Goal: Task Accomplishment & Management: Complete application form

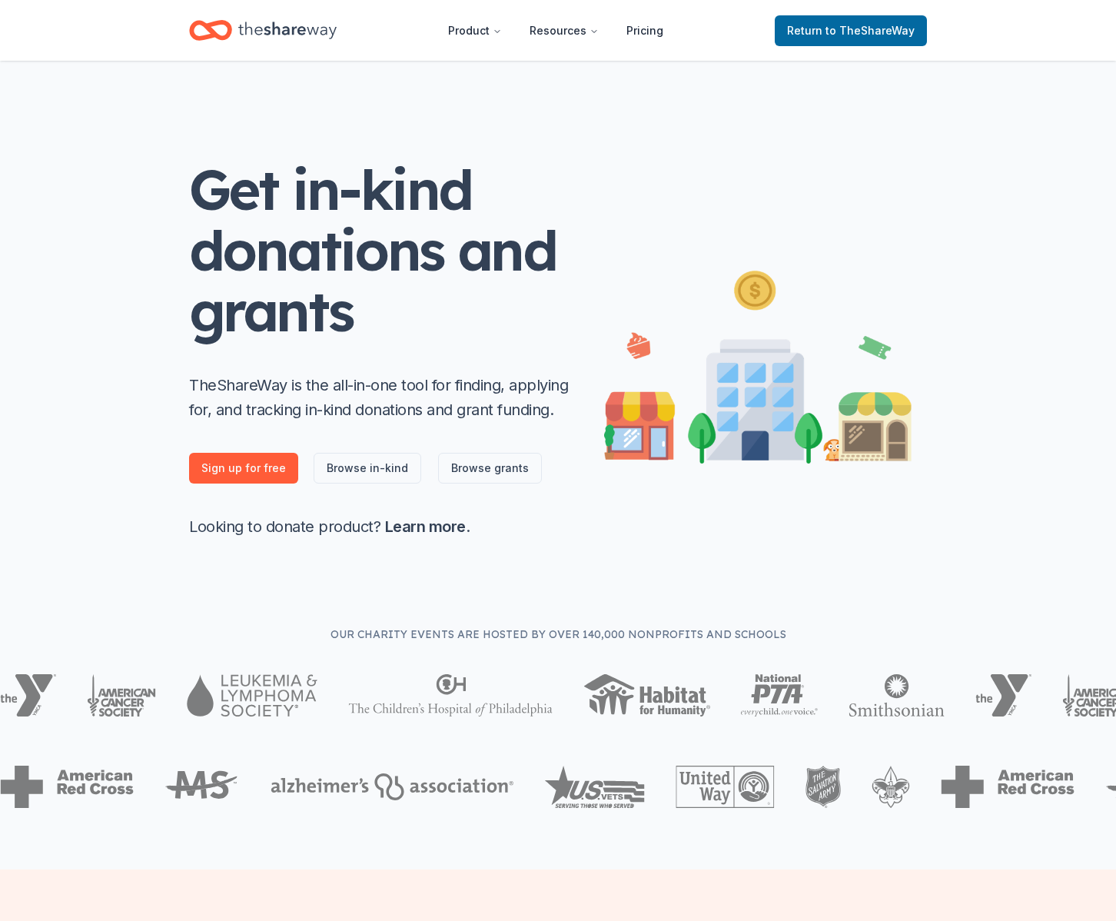
click at [918, 178] on div "Get in-kind donations and grants TheShareWay is the all-in-one tool for finding…" at bounding box center [558, 349] width 738 height 380
drag, startPoint x: 836, startPoint y: 176, endPoint x: 745, endPoint y: 107, distance: 114.0
click at [833, 170] on div "Get in-kind donations and grants TheShareWay is the all-in-one tool for finding…" at bounding box center [558, 349] width 738 height 380
click at [868, 25] on span "to TheShareWay" at bounding box center [869, 30] width 89 height 13
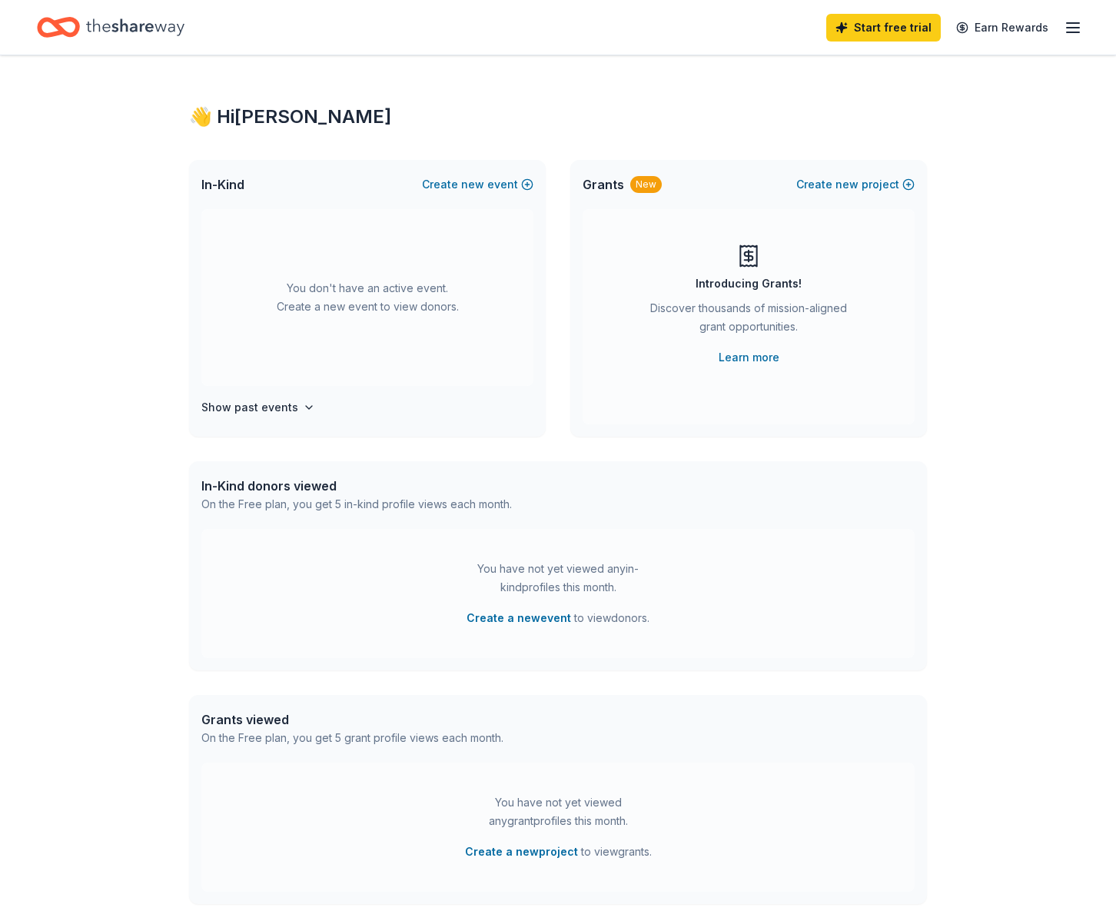
click at [313, 292] on div "You don't have an active event. Create a new event to view donors." at bounding box center [367, 297] width 332 height 177
click at [470, 178] on span "new" at bounding box center [472, 184] width 23 height 18
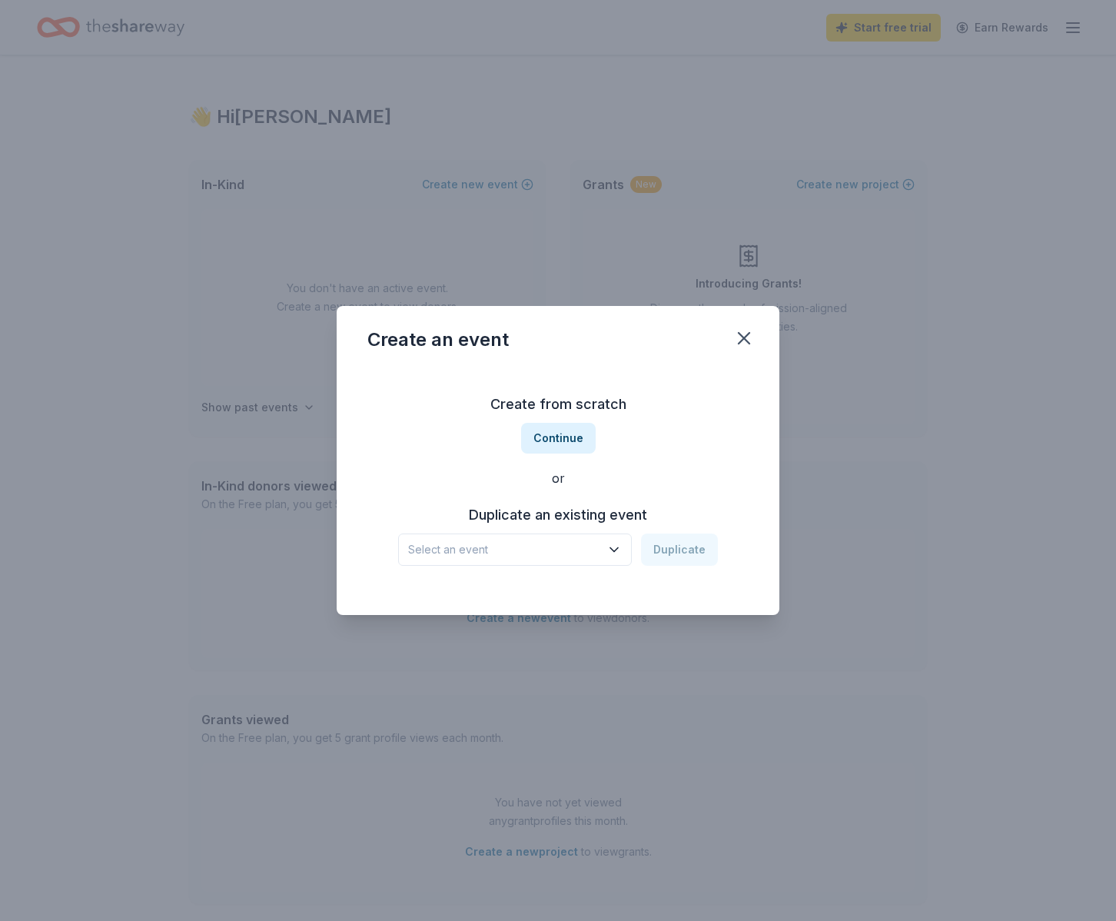
click at [558, 552] on span "Select an event" at bounding box center [504, 549] width 192 height 18
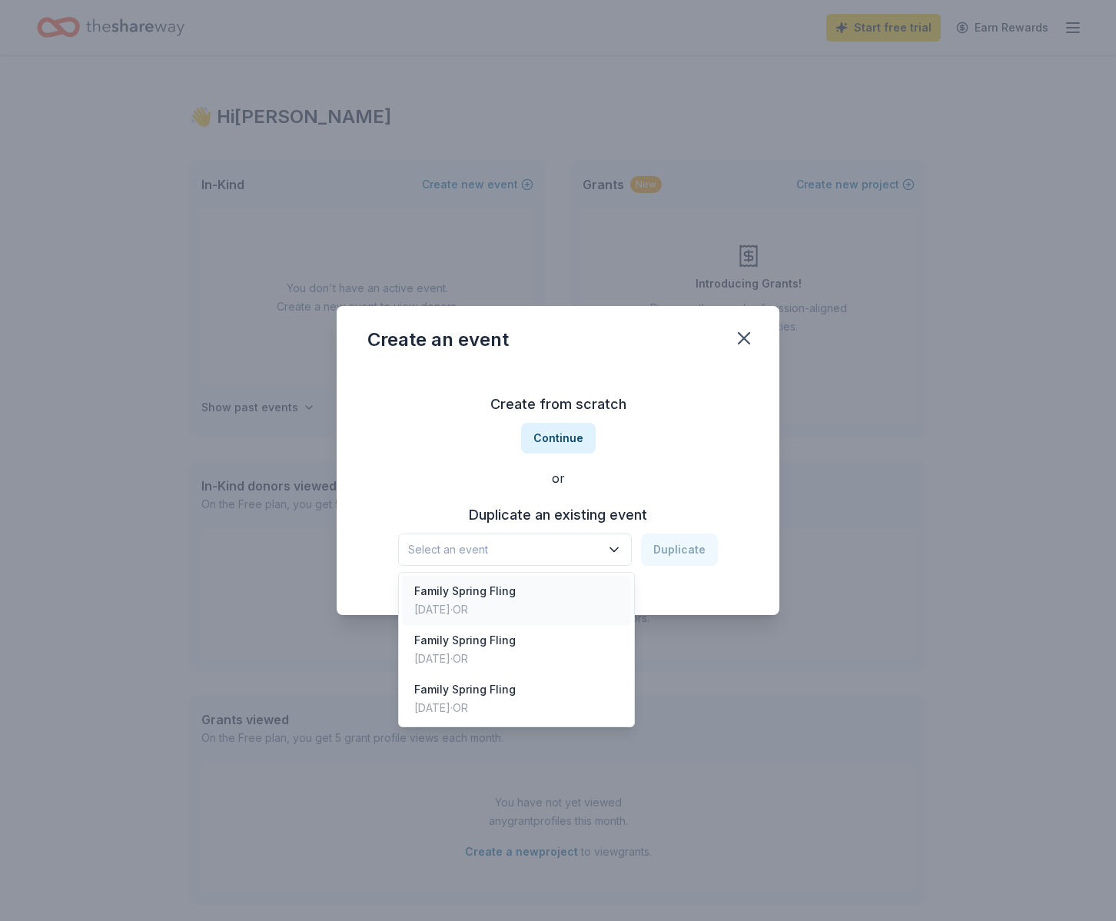
click at [563, 600] on div "Family Spring Fling [DATE] · OR" at bounding box center [516, 600] width 229 height 49
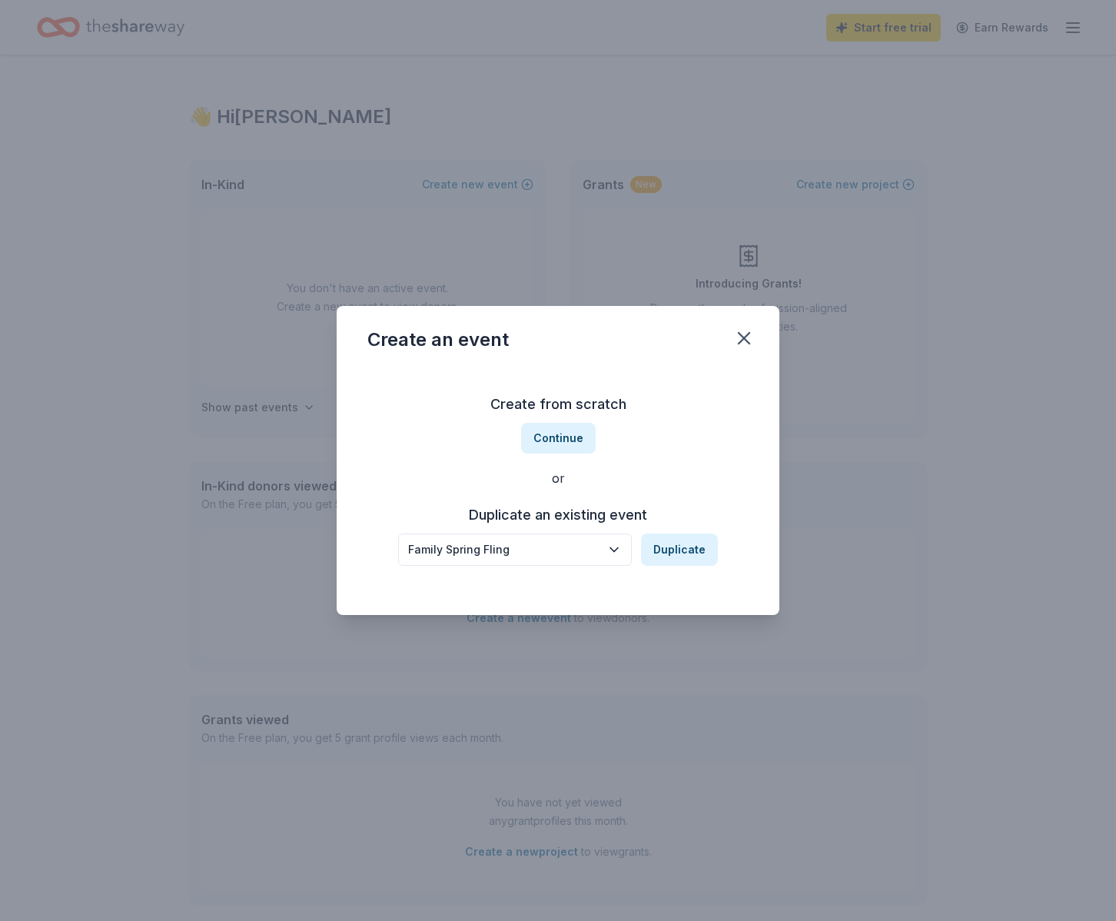
click at [626, 541] on button "Family Spring Fling" at bounding box center [515, 549] width 234 height 32
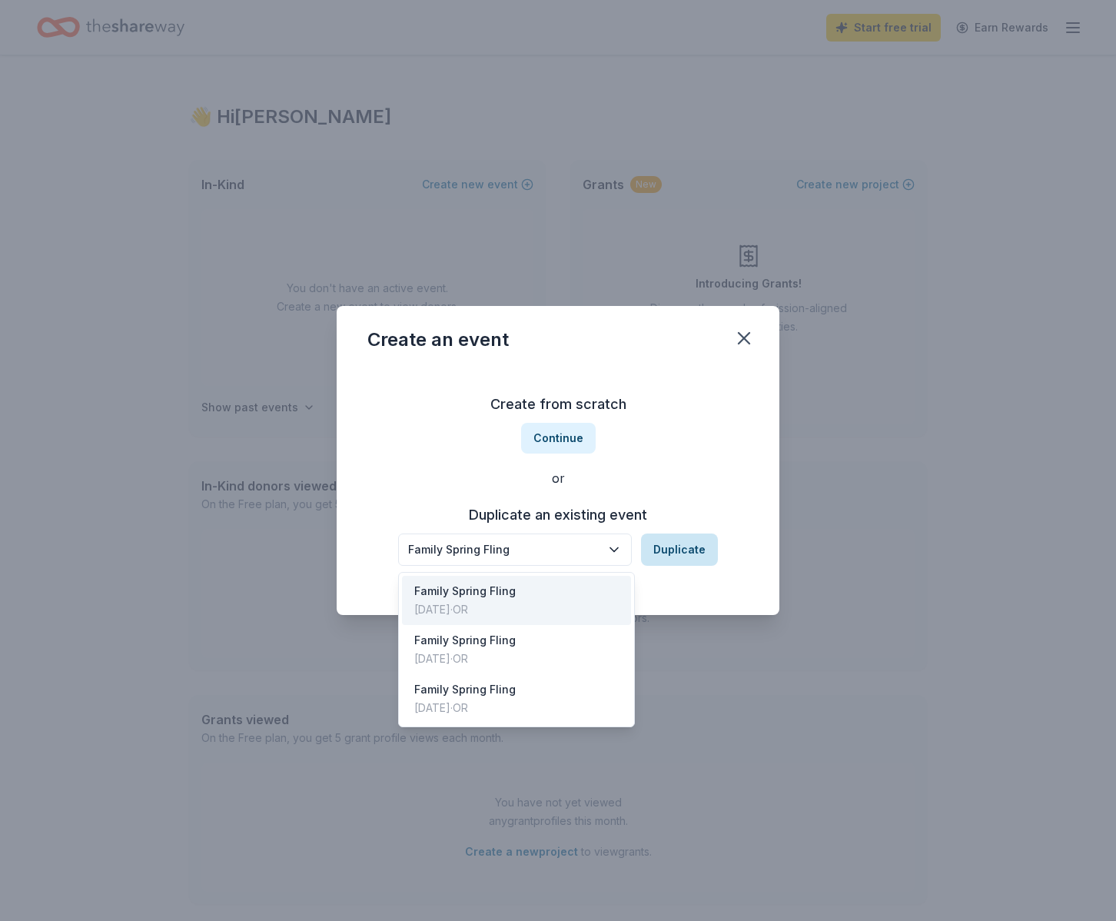
drag, startPoint x: 610, startPoint y: 576, endPoint x: 672, endPoint y: 557, distance: 64.4
click at [610, 576] on div "Family Spring Fling [DATE] · OR" at bounding box center [516, 600] width 229 height 49
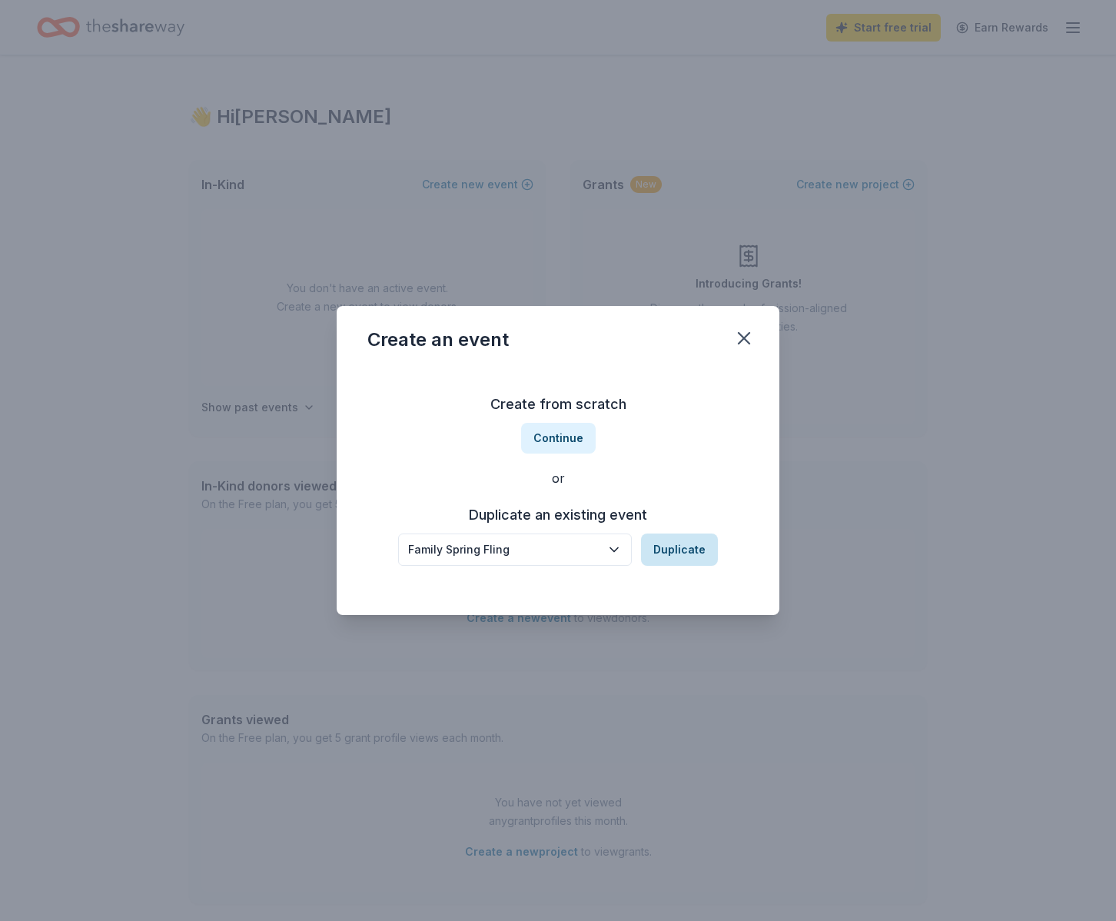
click at [695, 549] on button "Duplicate" at bounding box center [679, 549] width 77 height 32
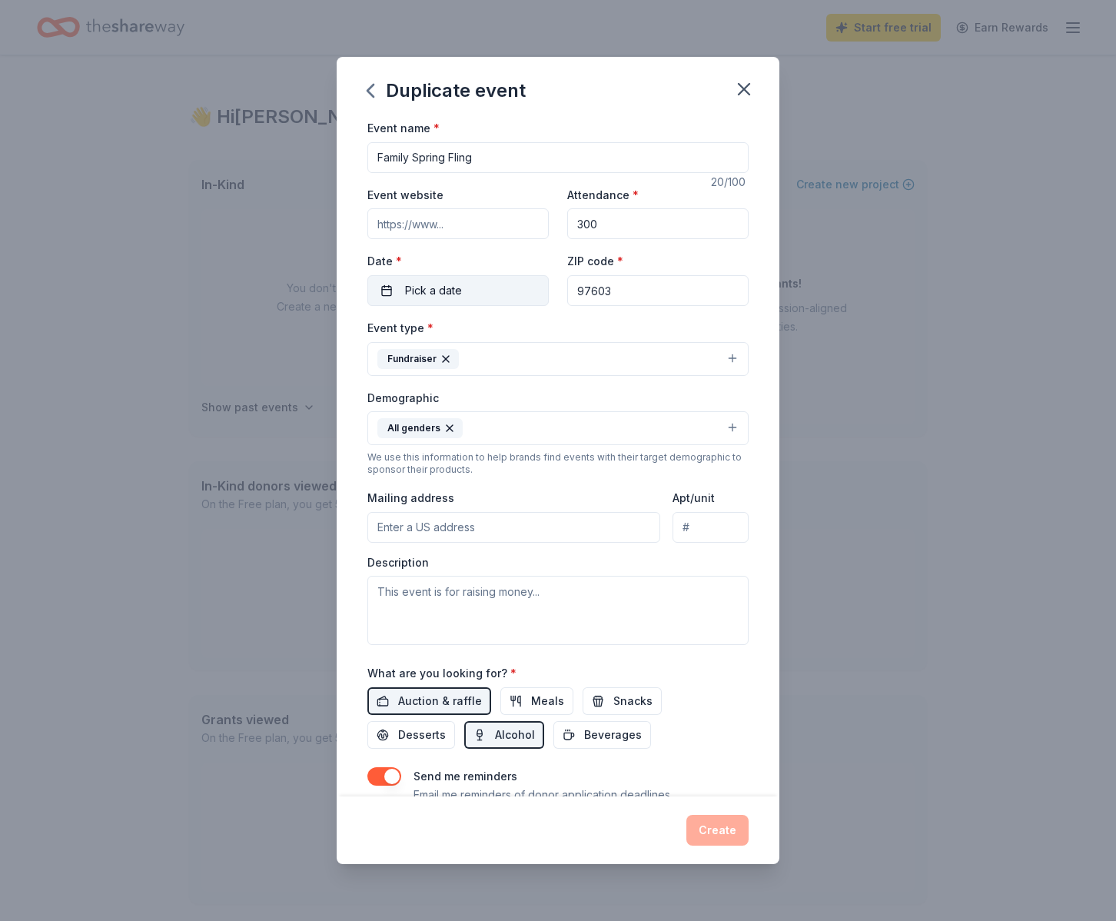
click at [513, 295] on button "Pick a date" at bounding box center [457, 290] width 181 height 31
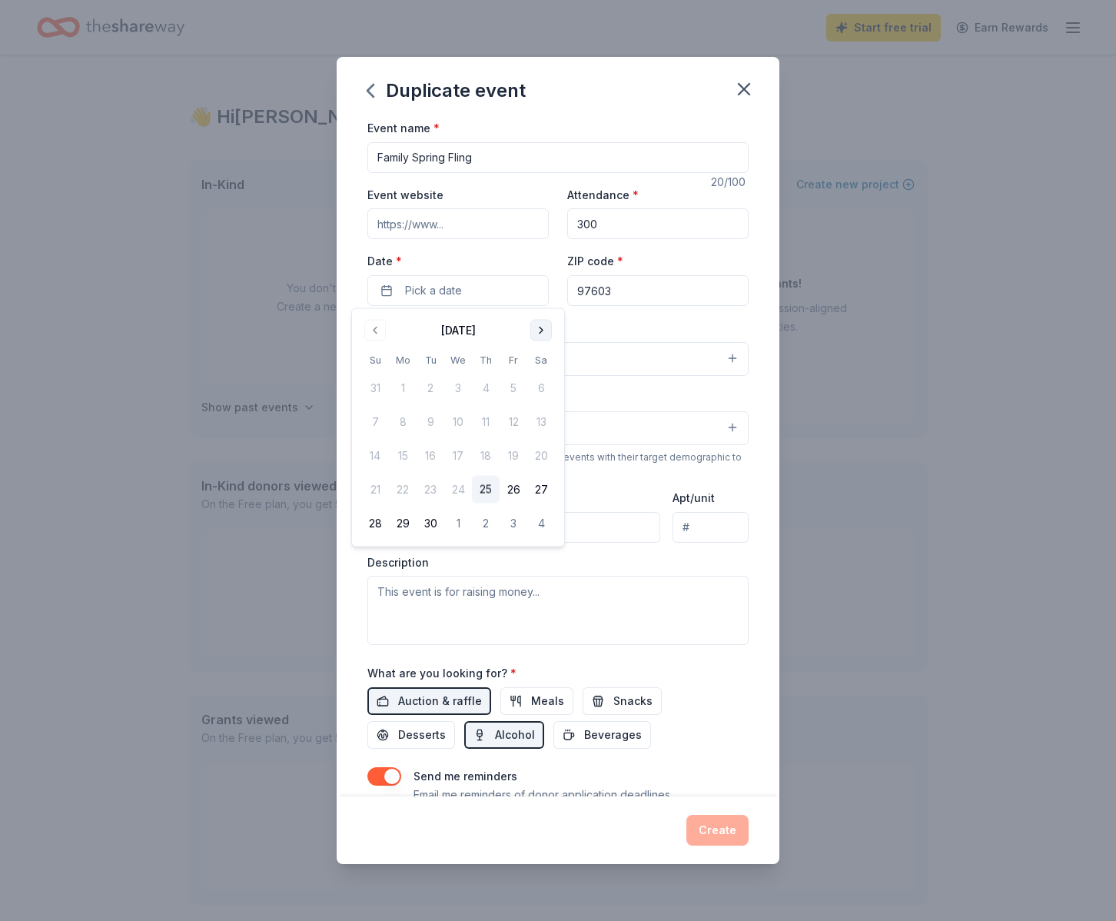
click at [536, 333] on button "Go to next month" at bounding box center [541, 331] width 22 height 22
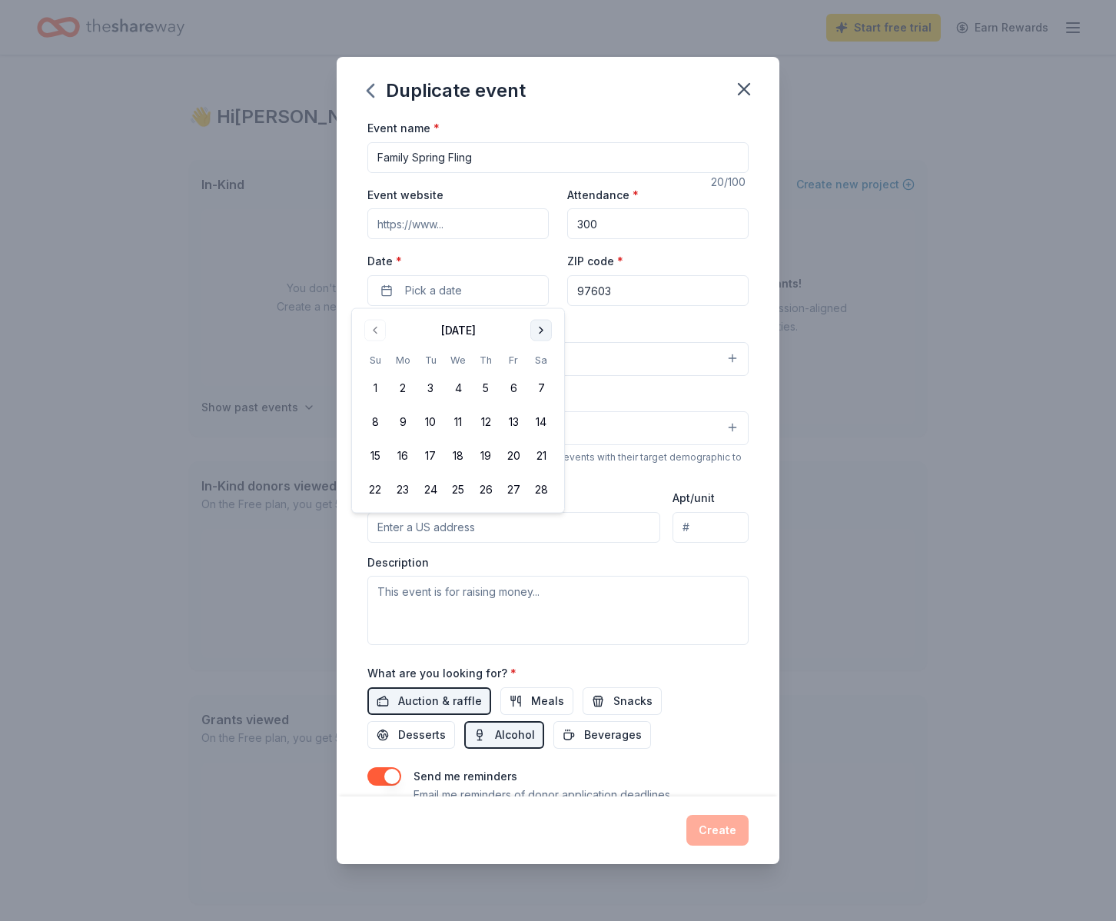
click at [536, 333] on button "Go to next month" at bounding box center [541, 331] width 22 height 22
click at [509, 390] on button "1" at bounding box center [513, 388] width 28 height 28
drag, startPoint x: 724, startPoint y: 830, endPoint x: 776, endPoint y: 831, distance: 52.3
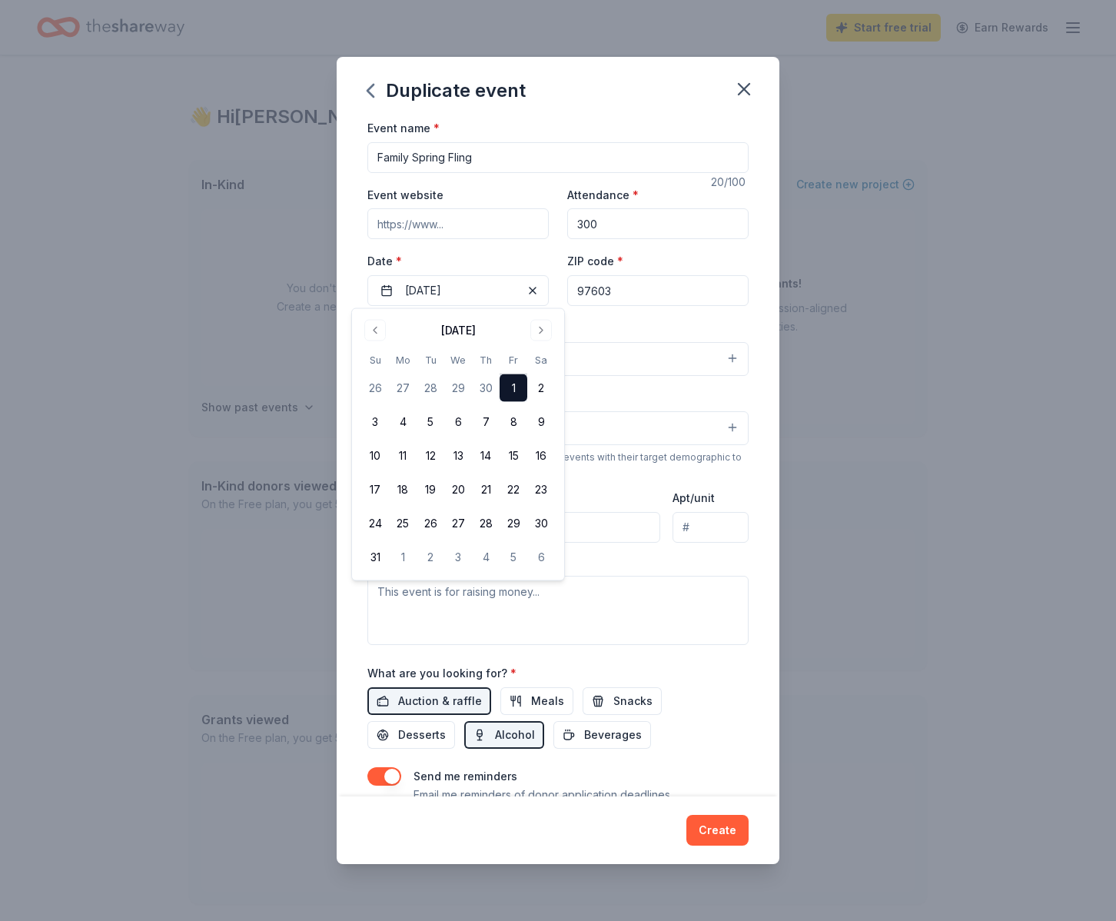
click at [724, 828] on button "Create" at bounding box center [717, 830] width 62 height 31
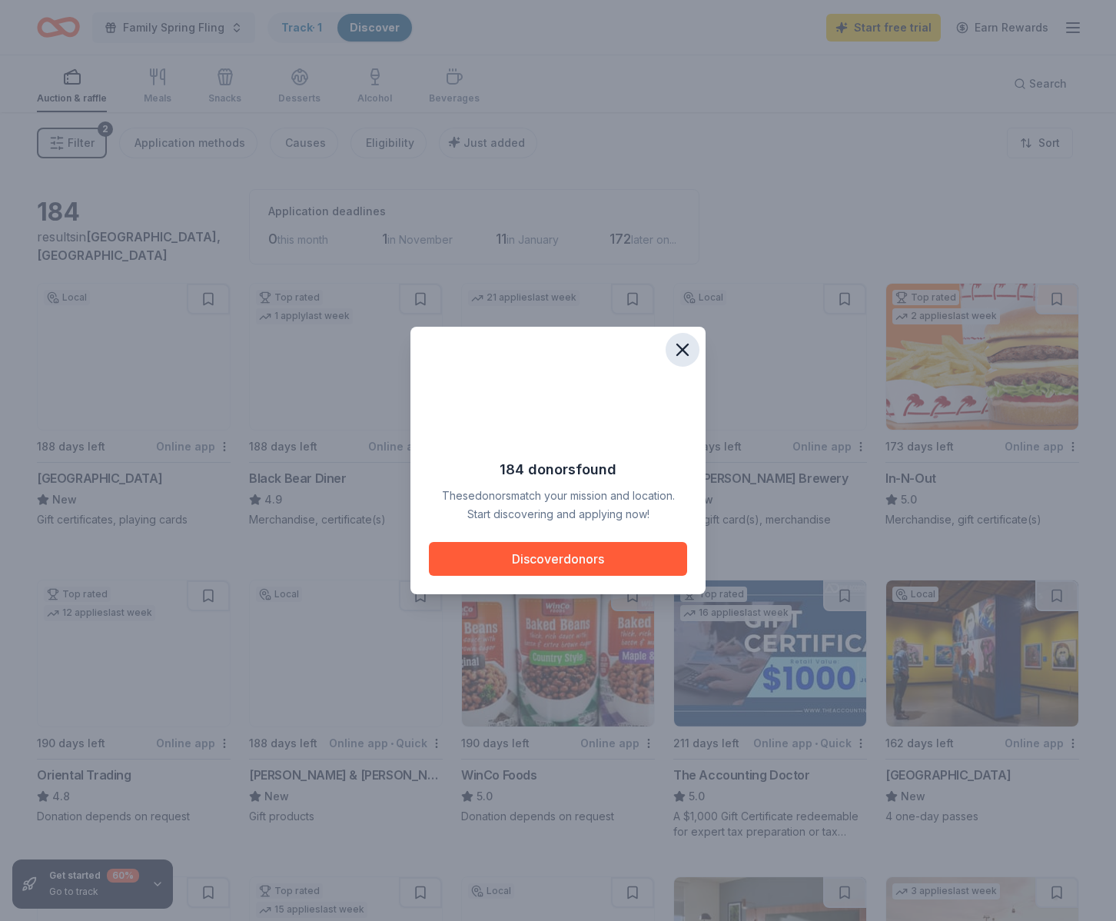
click at [688, 347] on icon "button" at bounding box center [683, 351] width 22 height 22
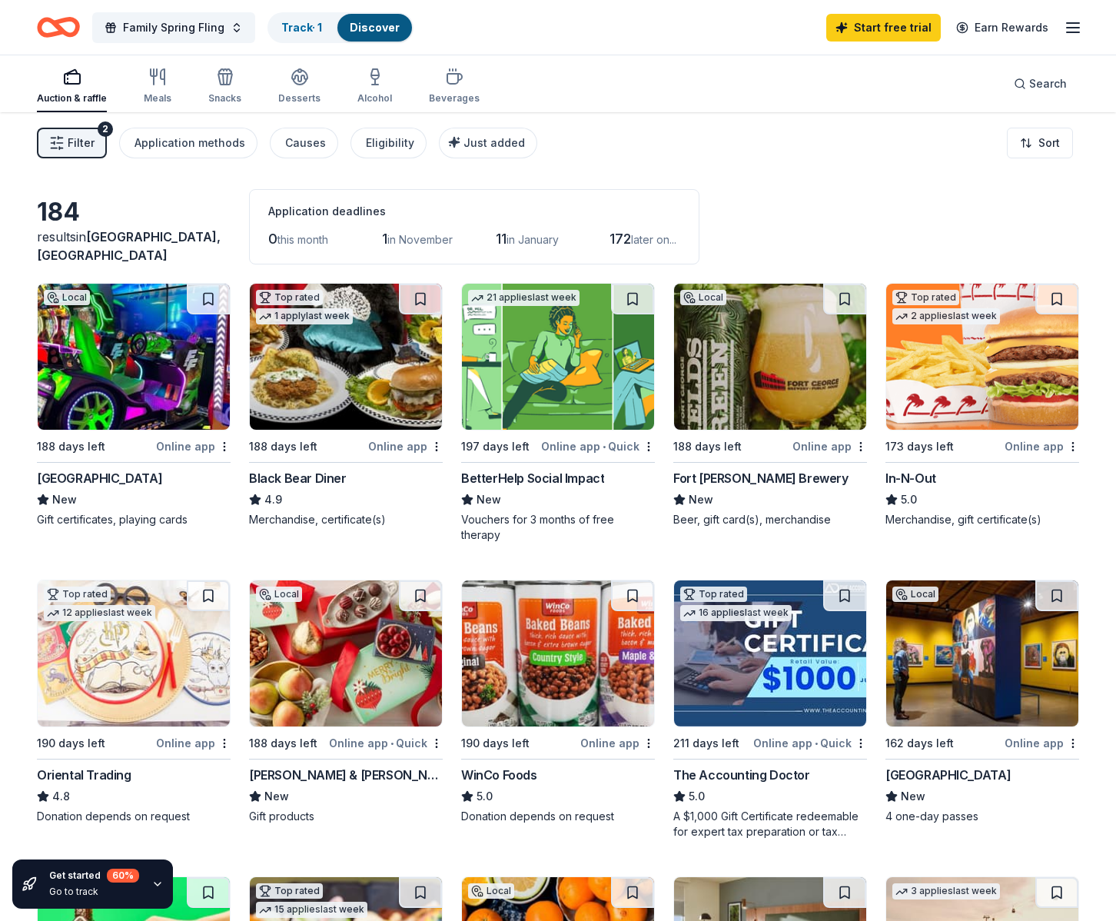
click at [143, 373] on img at bounding box center [134, 357] width 192 height 146
click at [362, 369] on img at bounding box center [346, 357] width 192 height 146
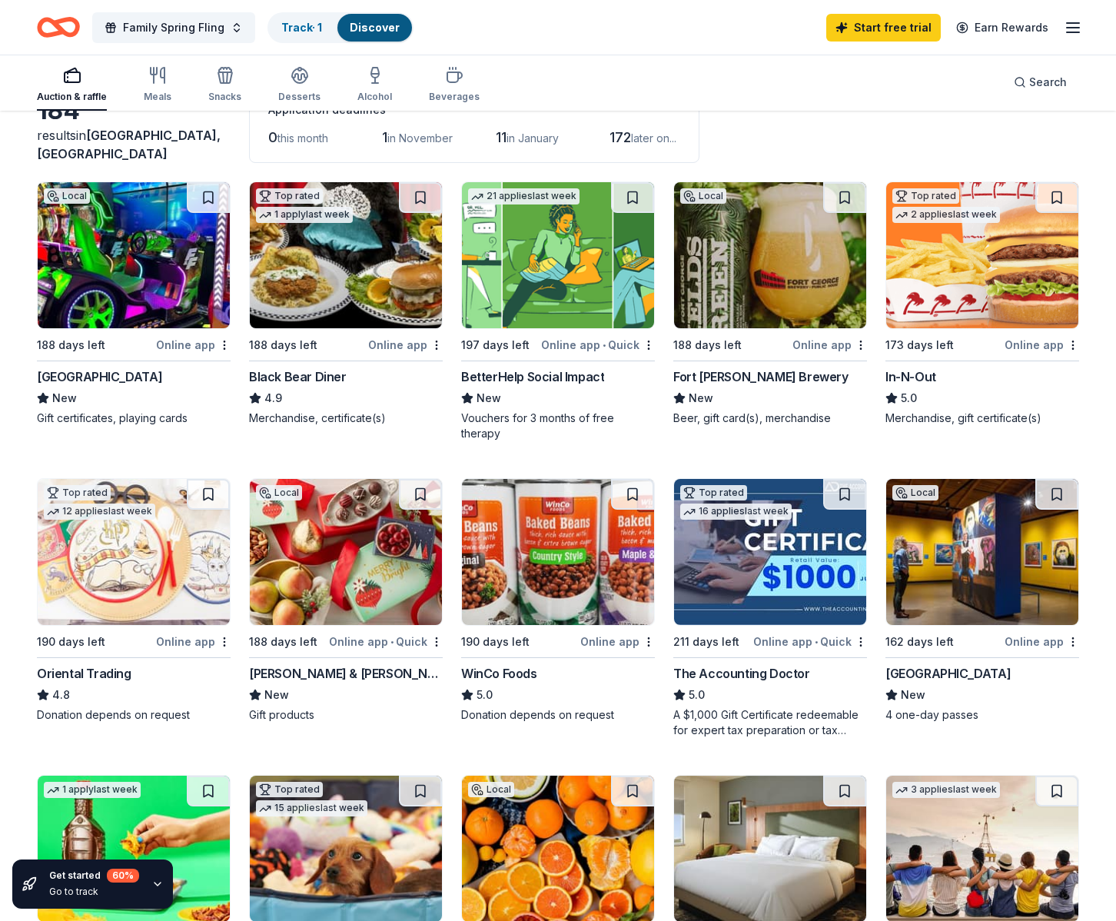
scroll to position [126, 0]
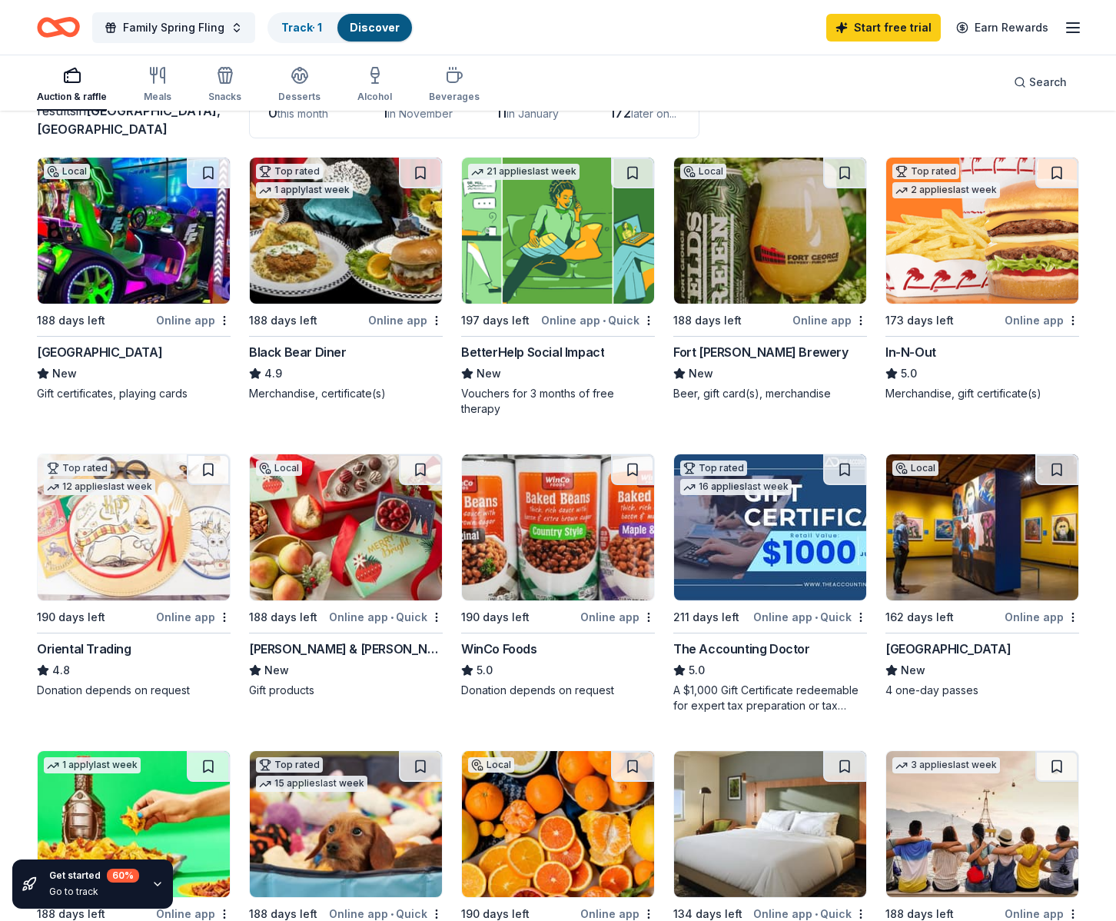
click at [755, 549] on img at bounding box center [770, 527] width 192 height 146
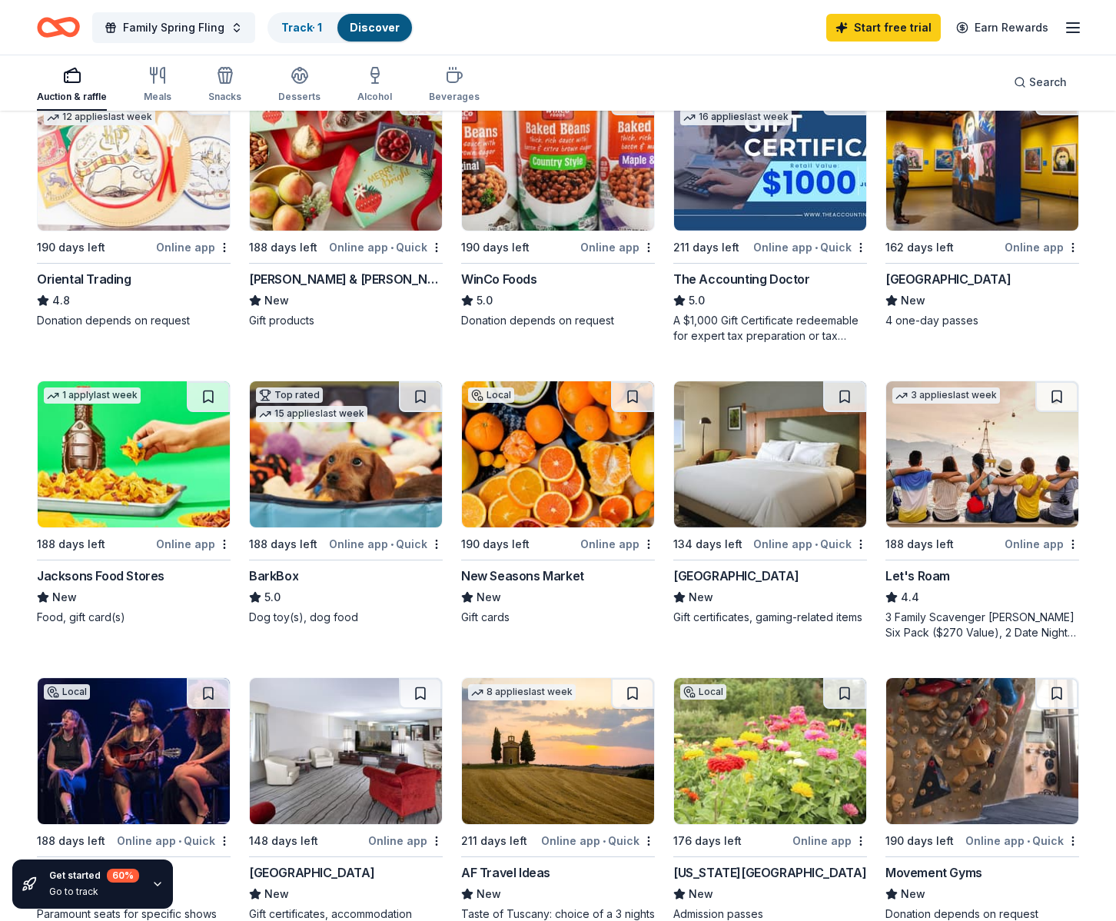
scroll to position [535, 0]
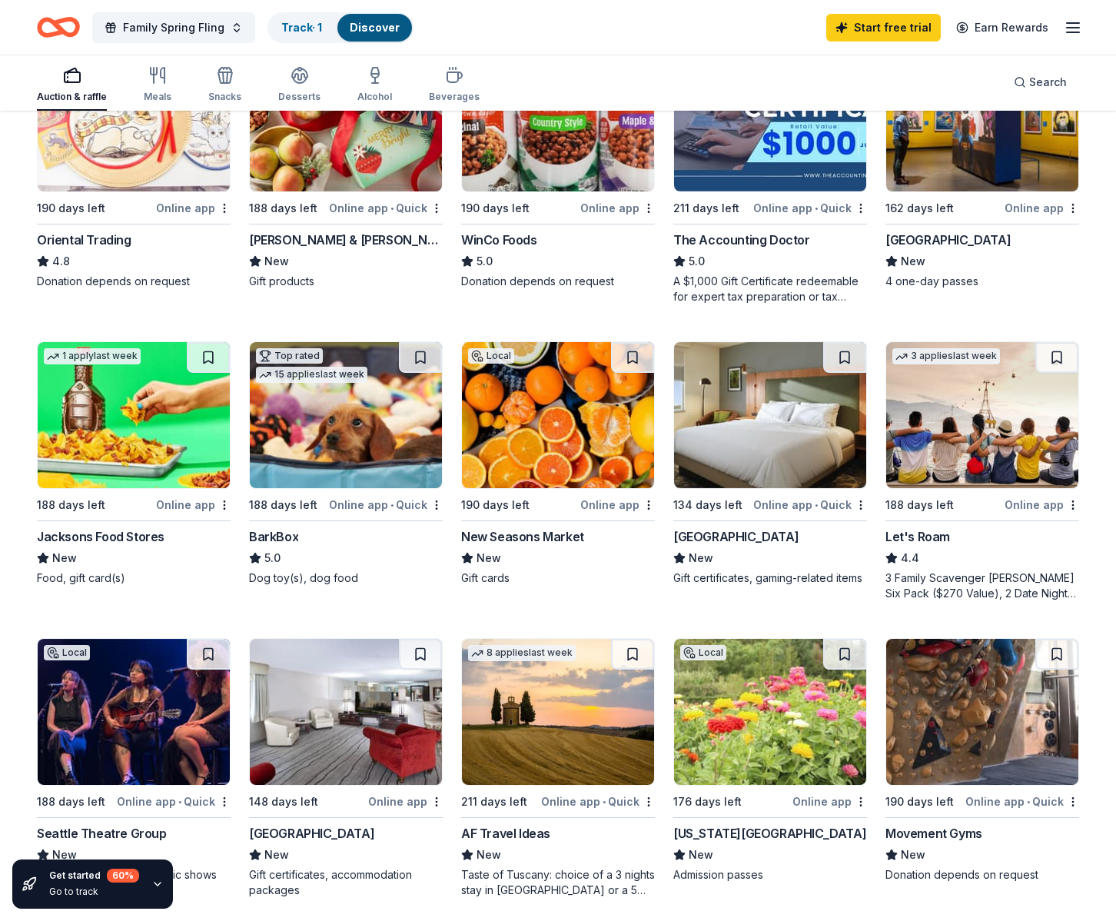
click at [792, 440] on img at bounding box center [770, 415] width 192 height 146
click at [748, 466] on img at bounding box center [770, 415] width 192 height 146
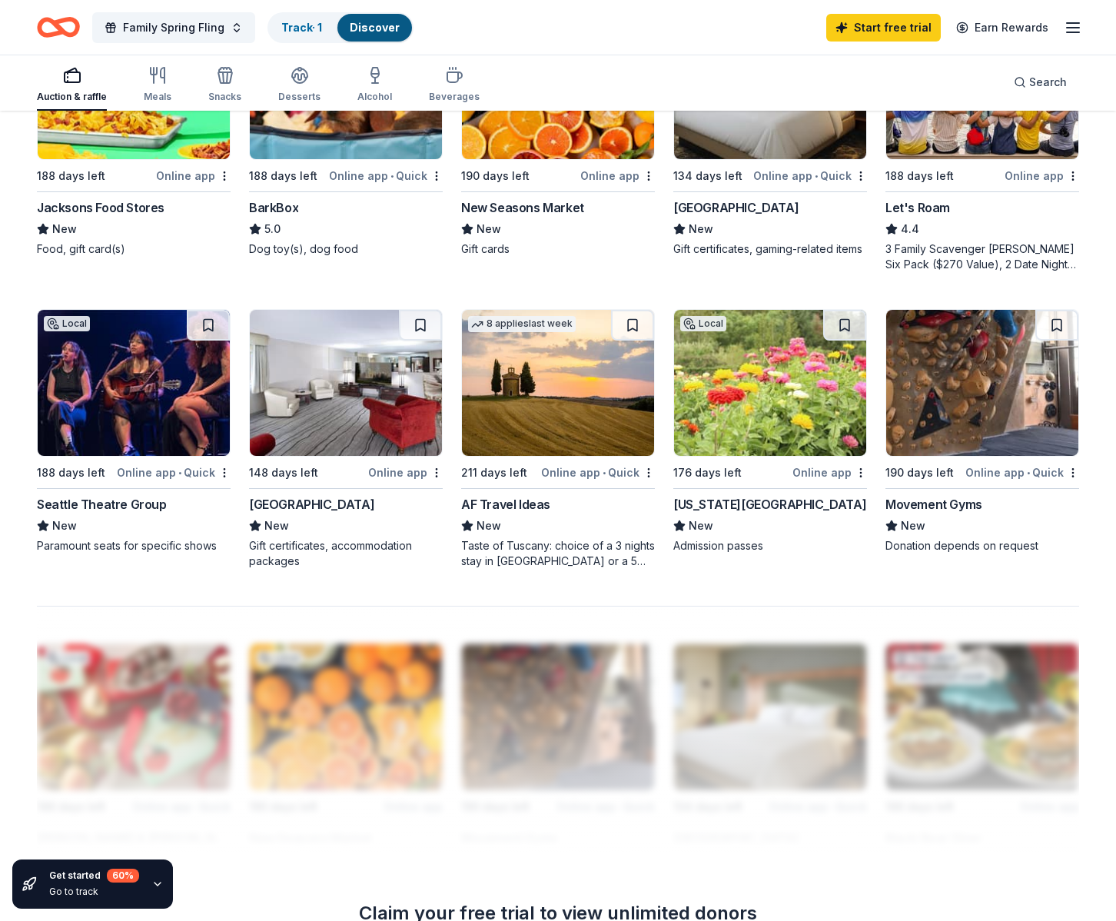
scroll to position [881, 0]
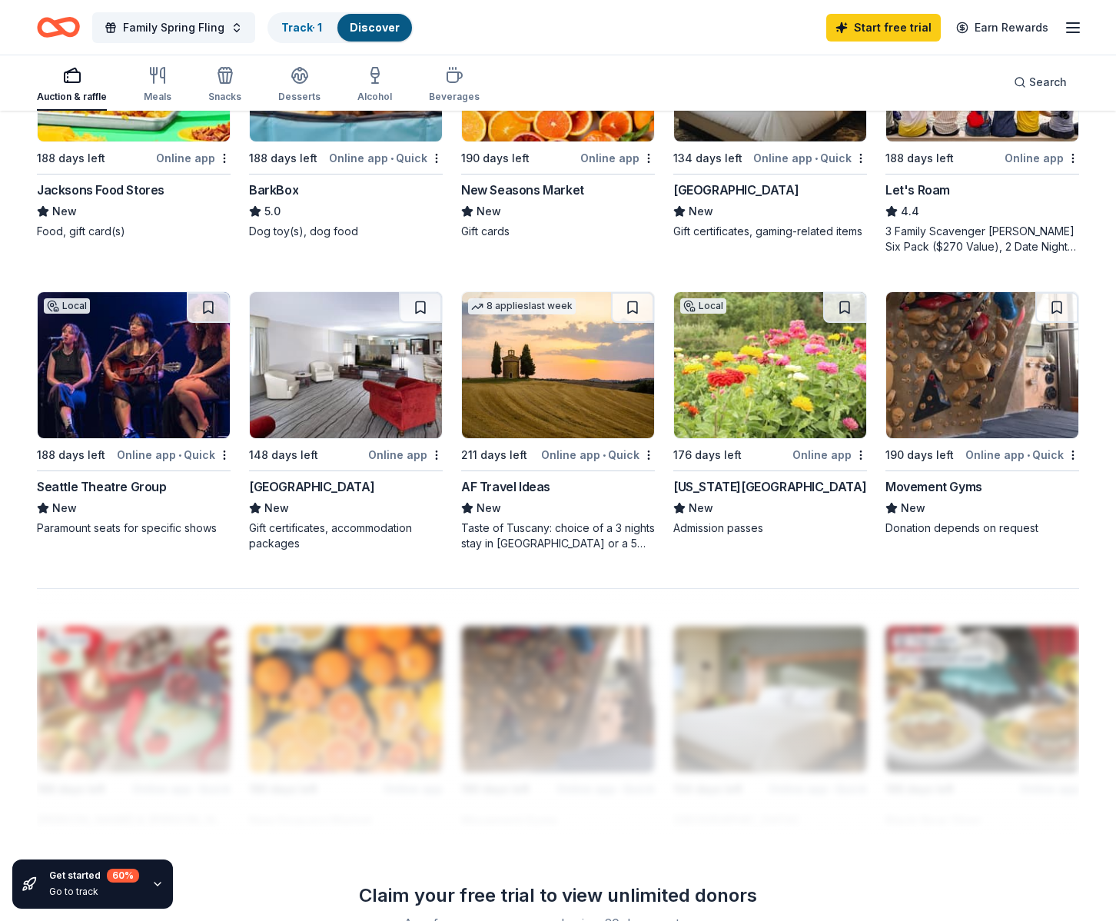
click at [346, 485] on div "[GEOGRAPHIC_DATA]" at bounding box center [311, 486] width 125 height 18
click at [538, 383] on img at bounding box center [558, 365] width 192 height 146
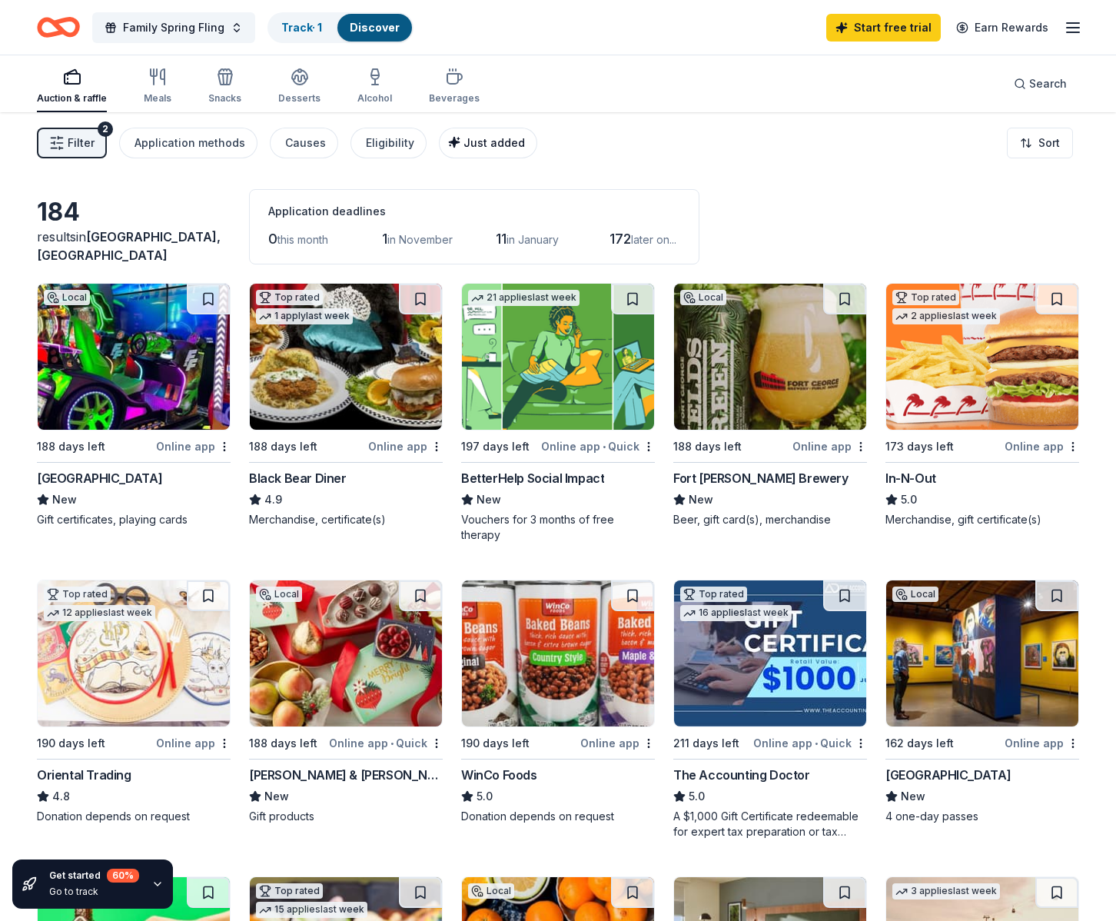
scroll to position [0, 0]
click at [371, 77] on icon "button" at bounding box center [375, 74] width 8 height 10
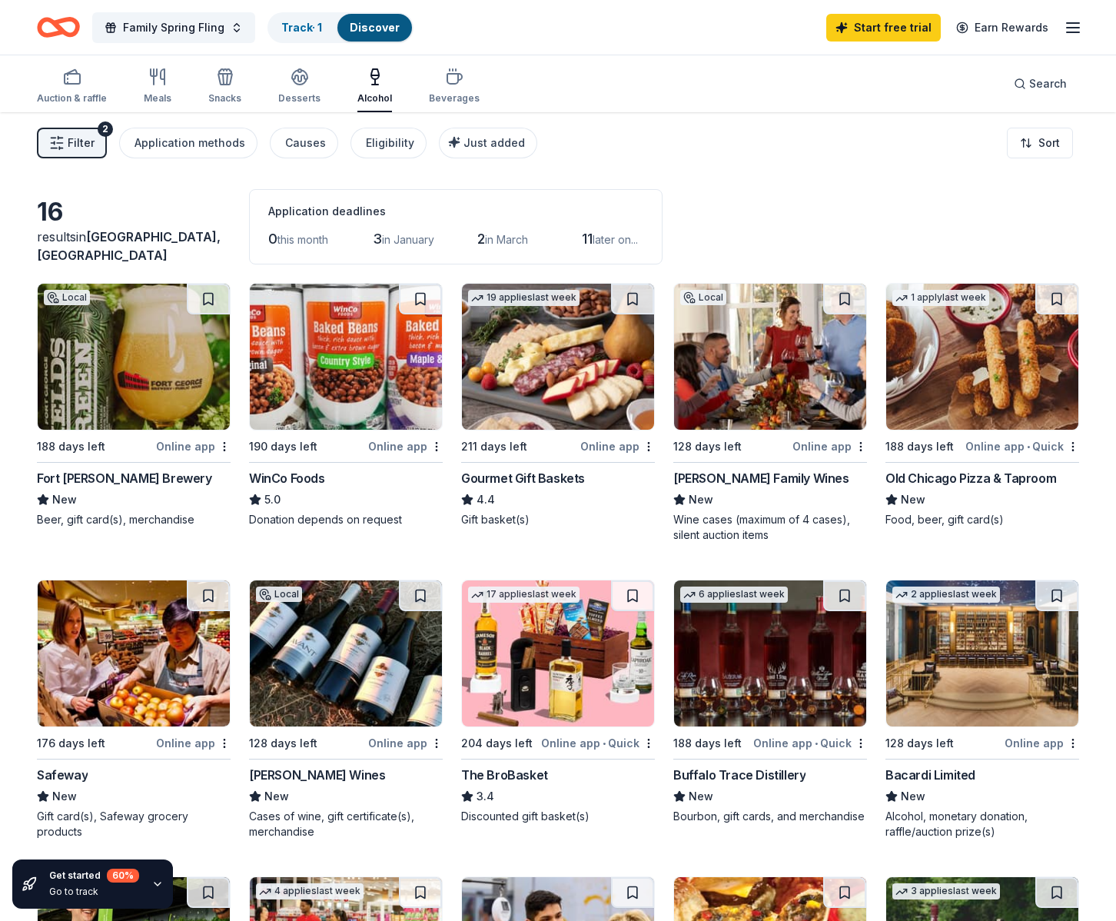
click at [750, 380] on img at bounding box center [770, 357] width 192 height 146
click at [989, 386] on img at bounding box center [982, 357] width 192 height 146
drag, startPoint x: 871, startPoint y: 210, endPoint x: 864, endPoint y: 255, distance: 45.9
click at [871, 210] on div "16 results in [GEOGRAPHIC_DATA], [GEOGRAPHIC_DATA] Application deadlines 0 this…" at bounding box center [558, 226] width 1042 height 75
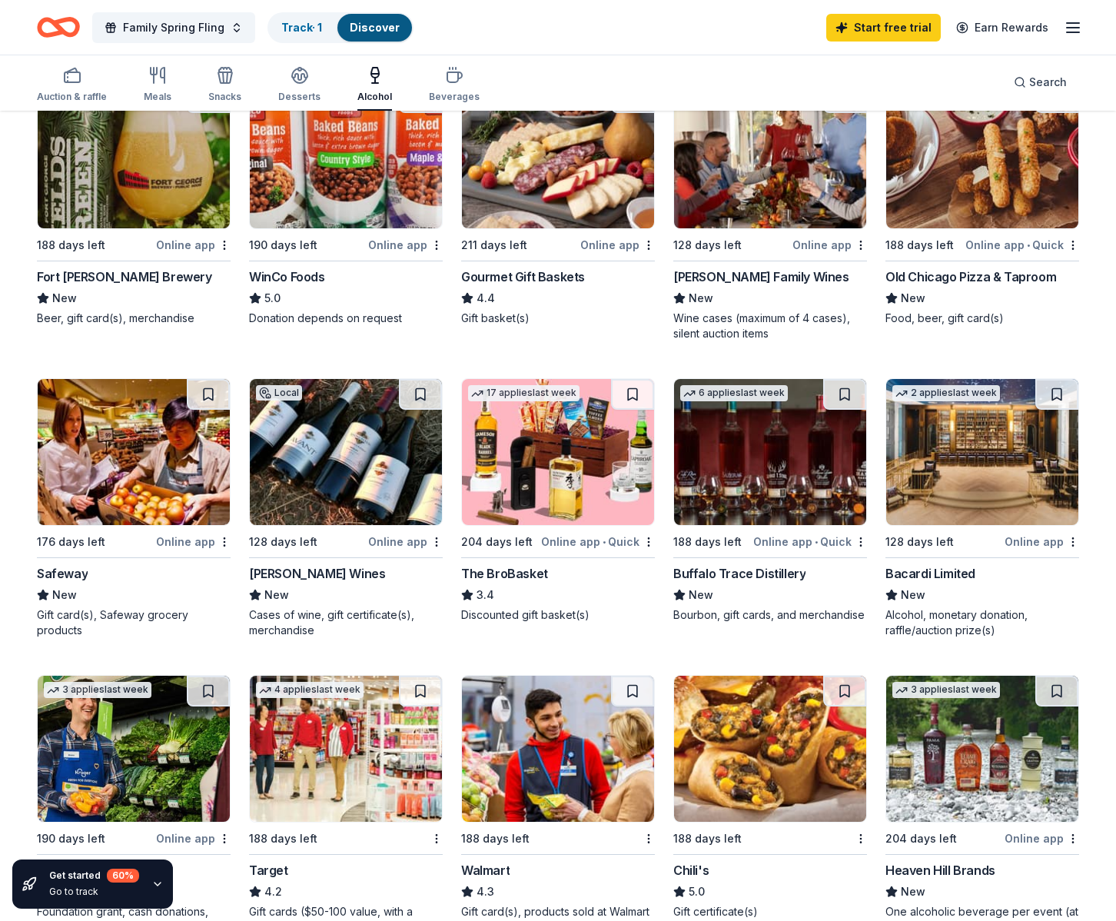
scroll to position [209, 0]
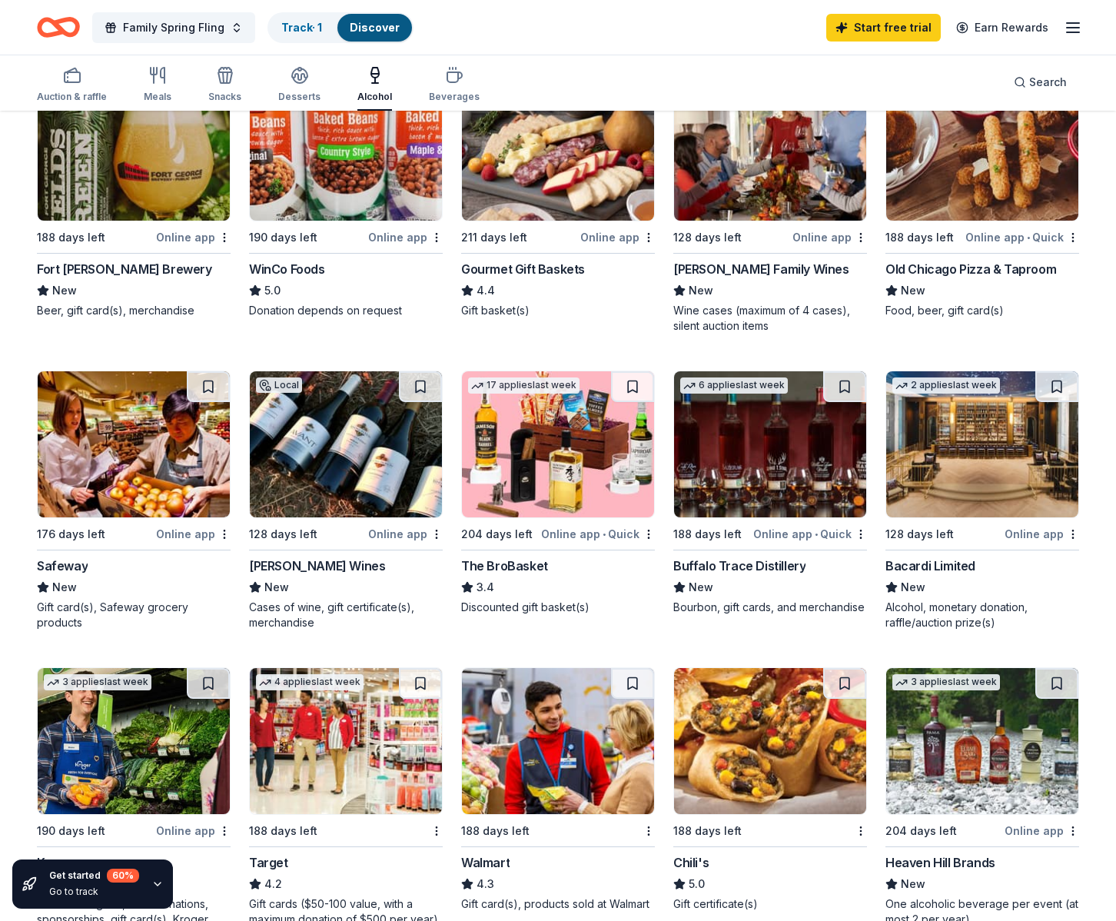
drag, startPoint x: 327, startPoint y: 460, endPoint x: 375, endPoint y: 486, distance: 55.0
click at [326, 460] on img at bounding box center [346, 444] width 192 height 146
click at [165, 446] on img at bounding box center [134, 444] width 192 height 146
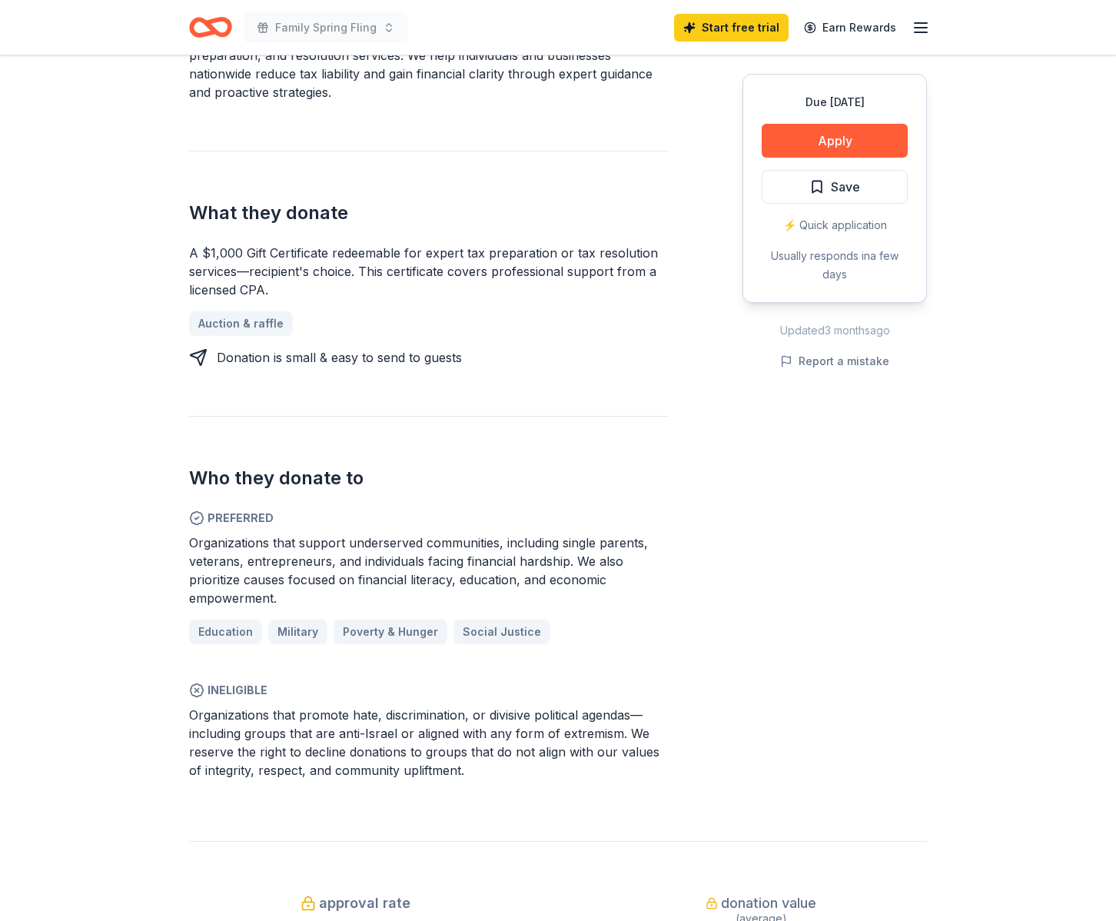
scroll to position [565, 0]
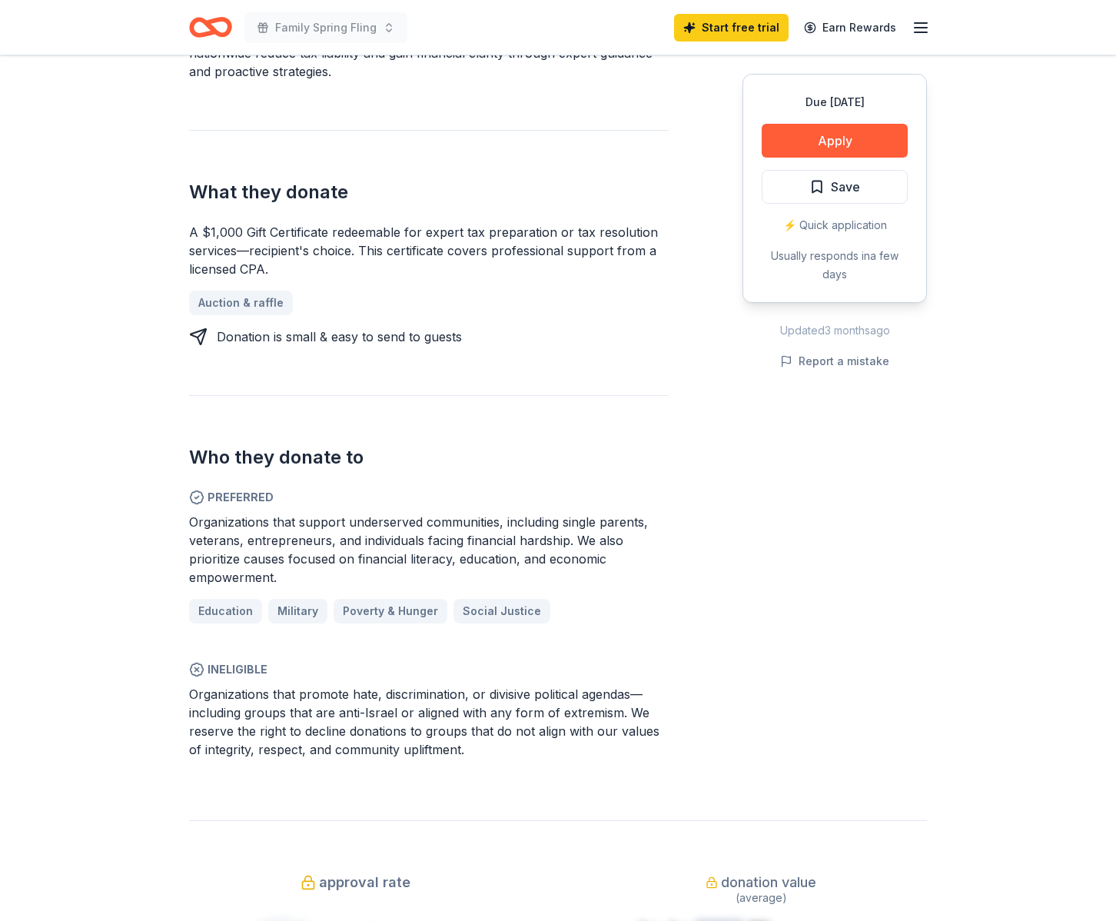
drag, startPoint x: 361, startPoint y: 558, endPoint x: 655, endPoint y: 560, distance: 293.6
click at [655, 560] on div "Organizations that support underserved communities, including single parents, v…" at bounding box center [429, 550] width 480 height 74
click at [877, 572] on div "Due in 211 days Apply Save ⚡️ Quick application Usually responds in a few days …" at bounding box center [834, 336] width 184 height 868
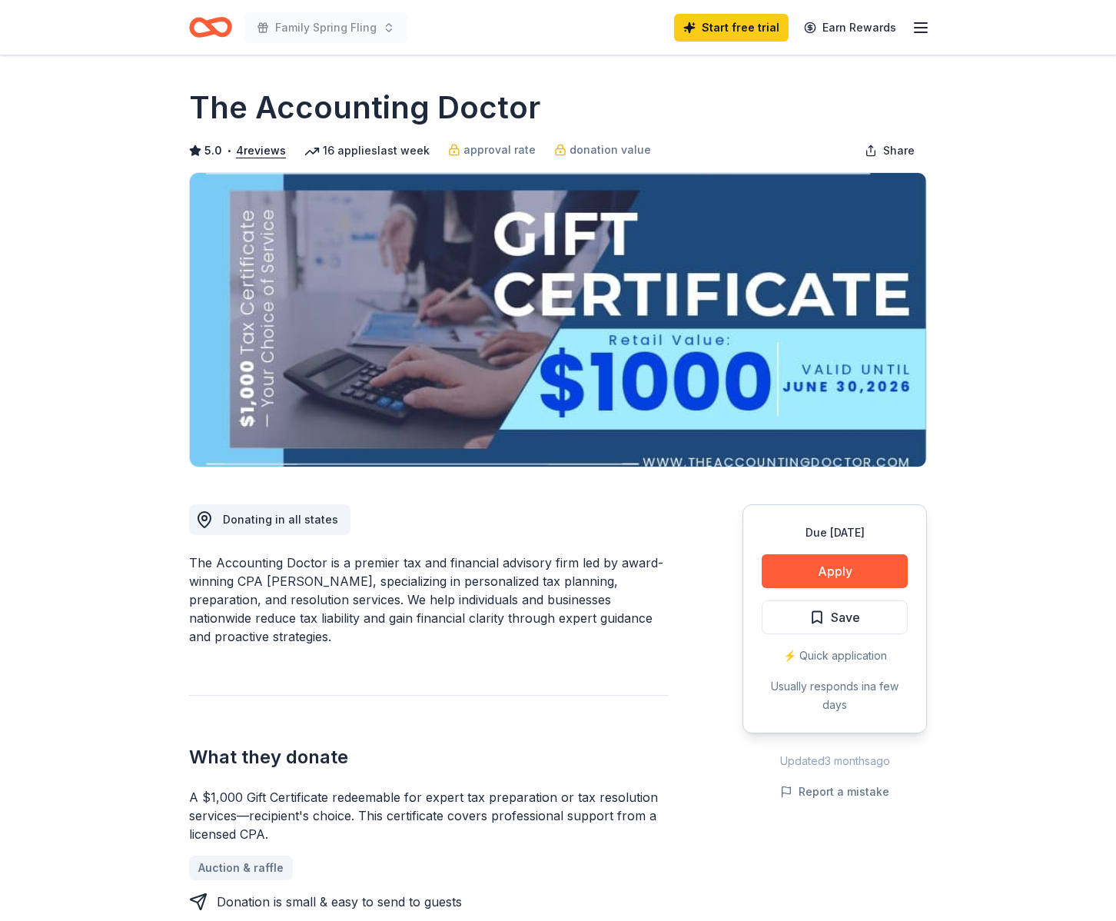
scroll to position [0, 0]
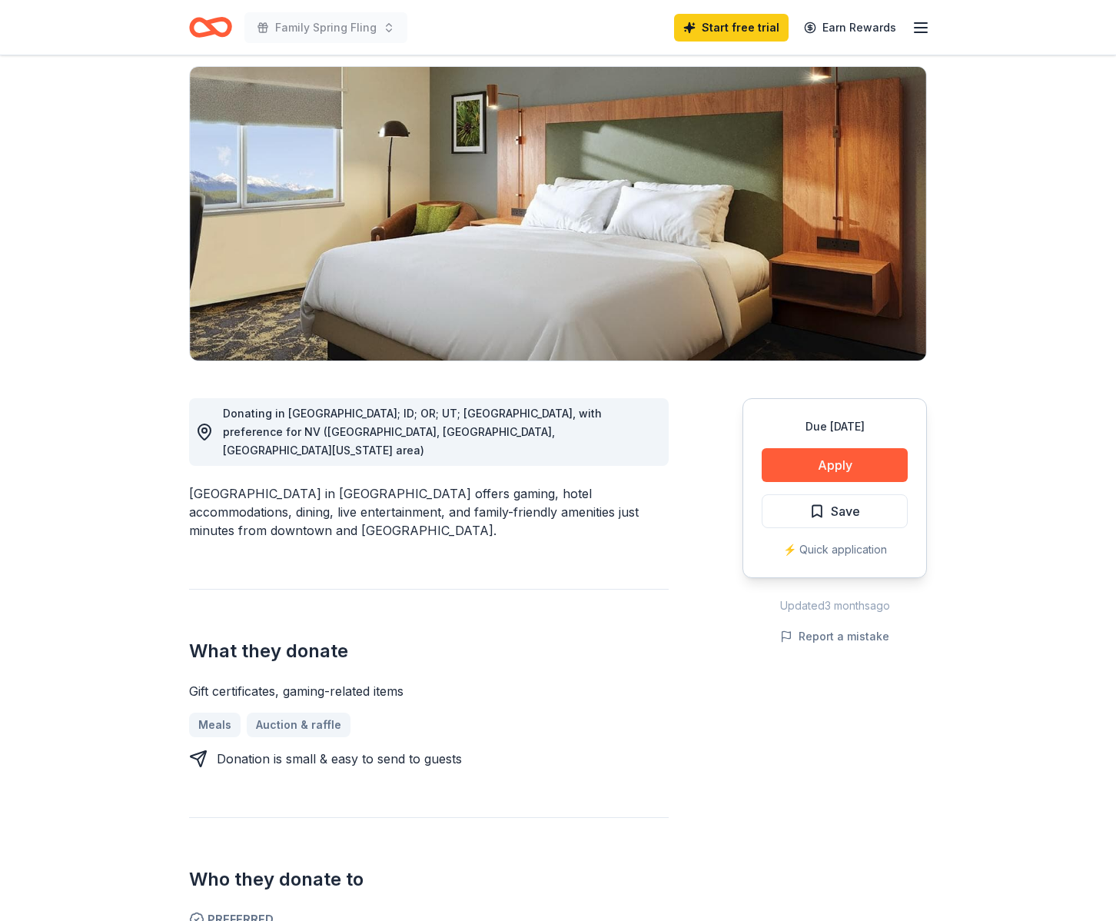
scroll to position [105, 0]
drag, startPoint x: 390, startPoint y: 499, endPoint x: 652, endPoint y: 514, distance: 262.5
click at [679, 510] on div "Donating in [GEOGRAPHIC_DATA]; ID; OR; [GEOGRAPHIC_DATA]; [GEOGRAPHIC_DATA], wi…" at bounding box center [558, 853] width 738 height 983
click at [632, 523] on div "Donating in [GEOGRAPHIC_DATA]; ID; OR; [GEOGRAPHIC_DATA]; [GEOGRAPHIC_DATA], wi…" at bounding box center [429, 853] width 480 height 983
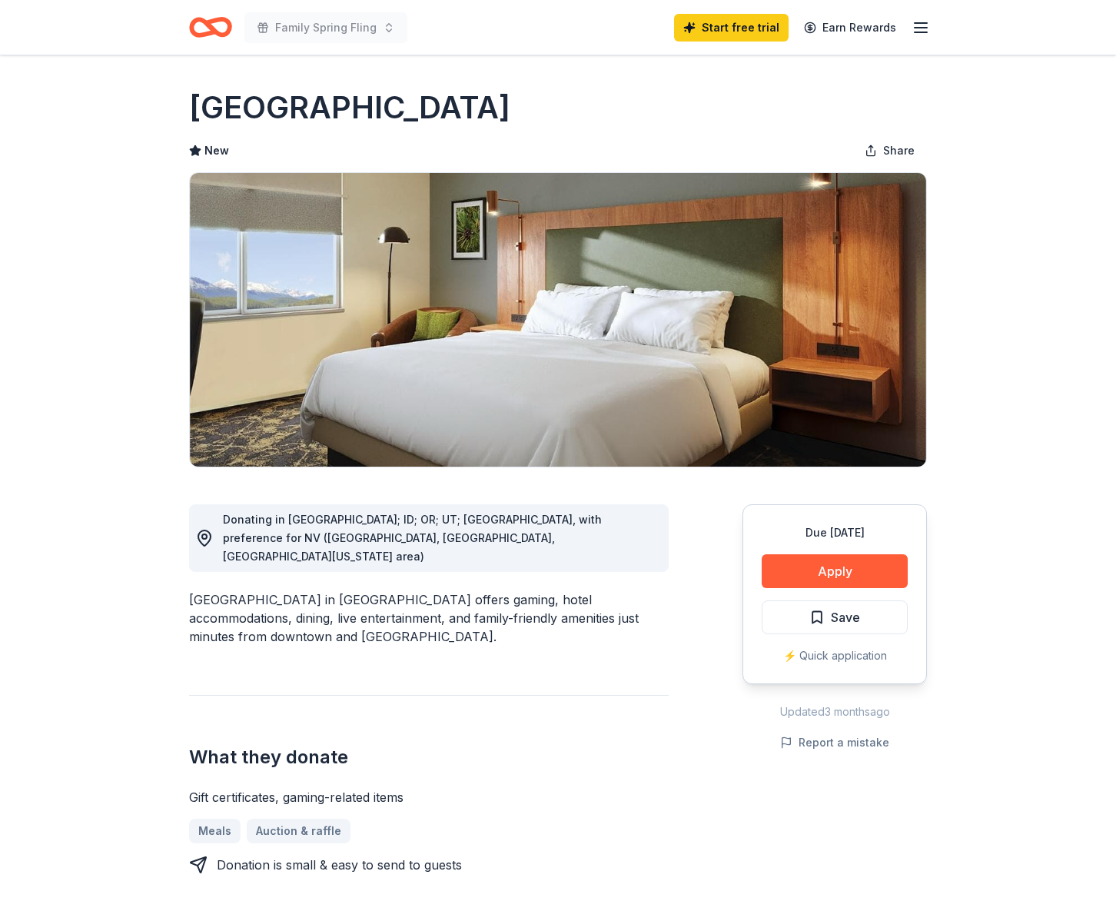
scroll to position [0, 0]
click at [901, 567] on button "Apply" at bounding box center [835, 571] width 146 height 34
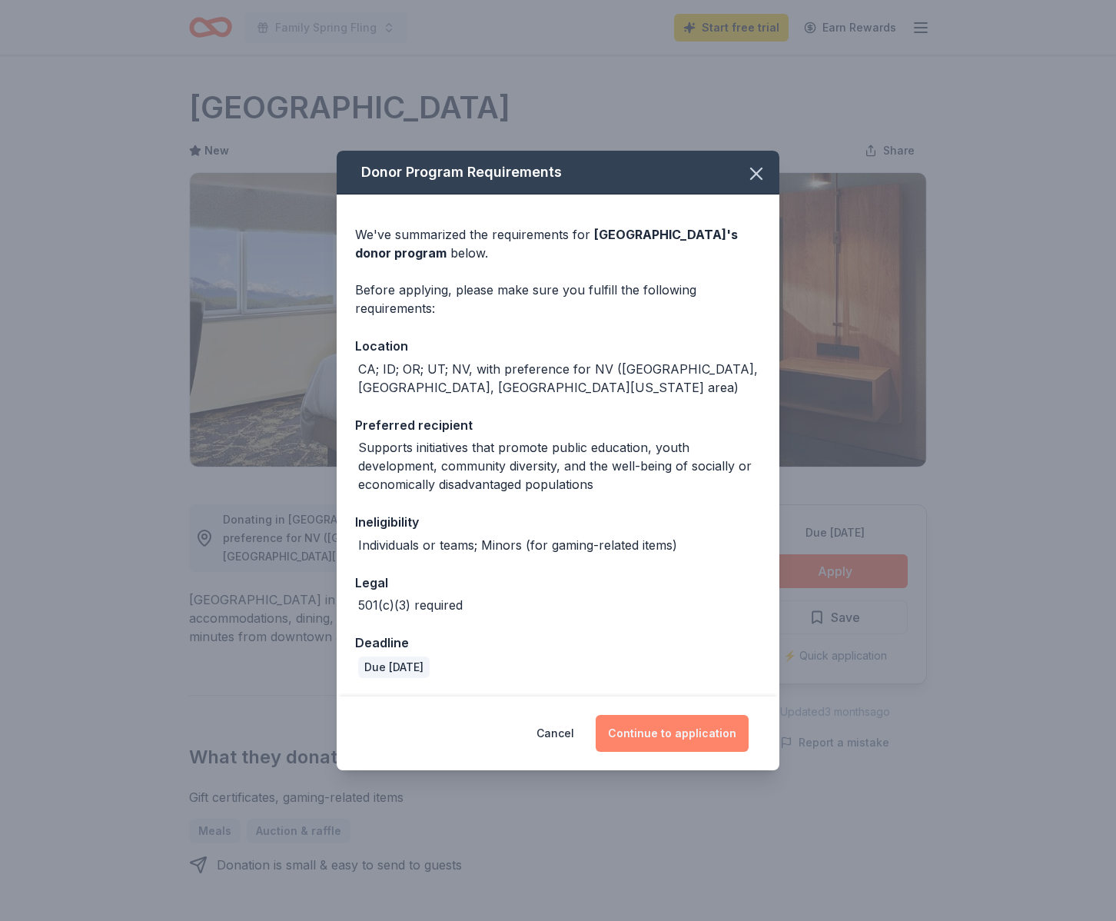
click at [715, 732] on button "Continue to application" at bounding box center [672, 733] width 153 height 37
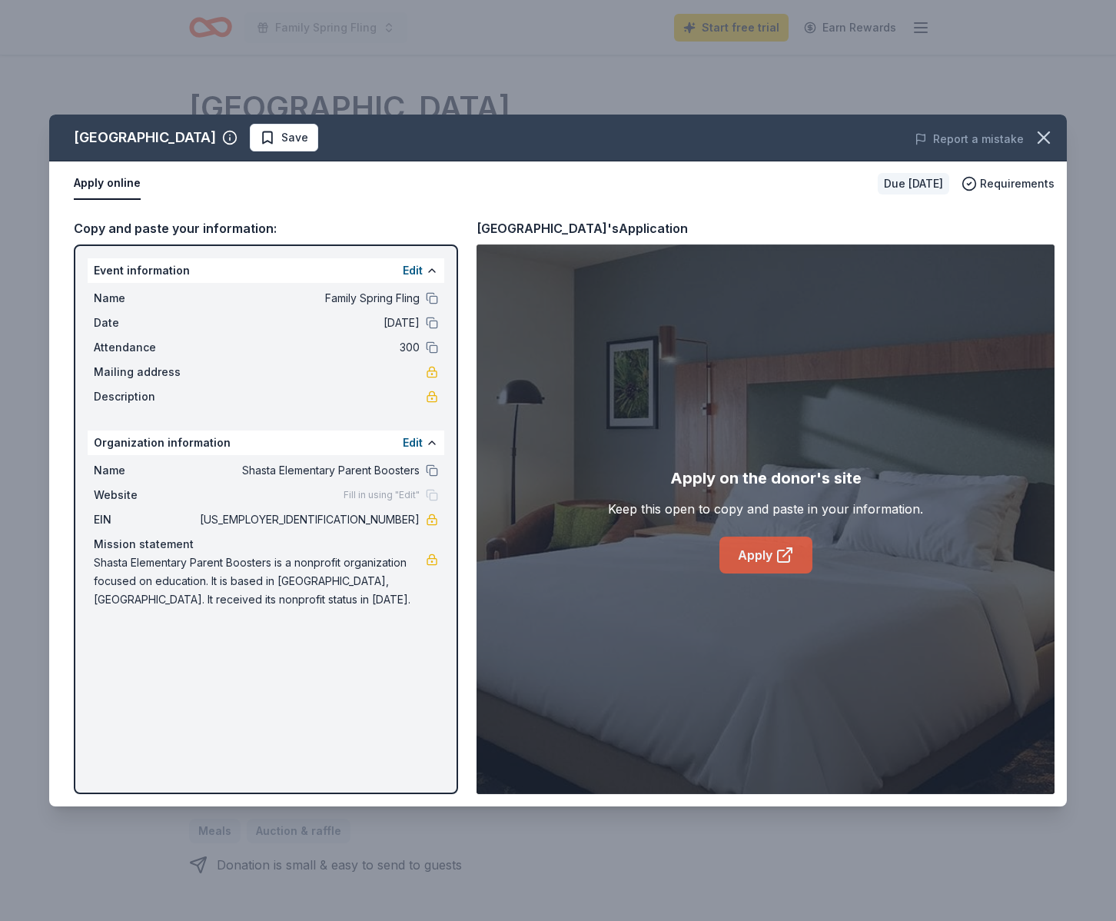
click at [738, 556] on link "Apply" at bounding box center [765, 554] width 93 height 37
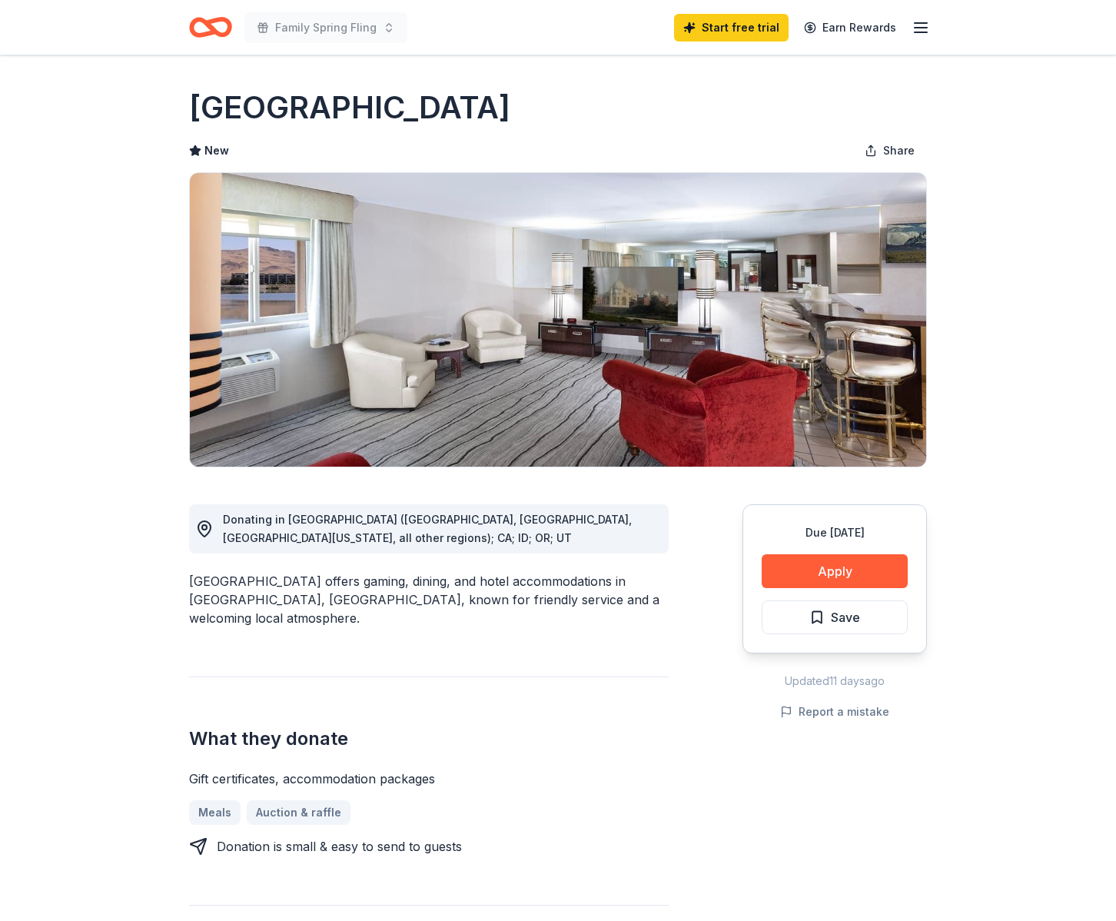
drag, startPoint x: 309, startPoint y: 523, endPoint x: 586, endPoint y: 524, distance: 277.4
click at [586, 524] on span "Donating in NV (Reno, Sparks, Northern Nevada, all other regions); CA; ID; OR; …" at bounding box center [427, 529] width 409 height 32
click at [850, 582] on button "Apply" at bounding box center [835, 571] width 146 height 34
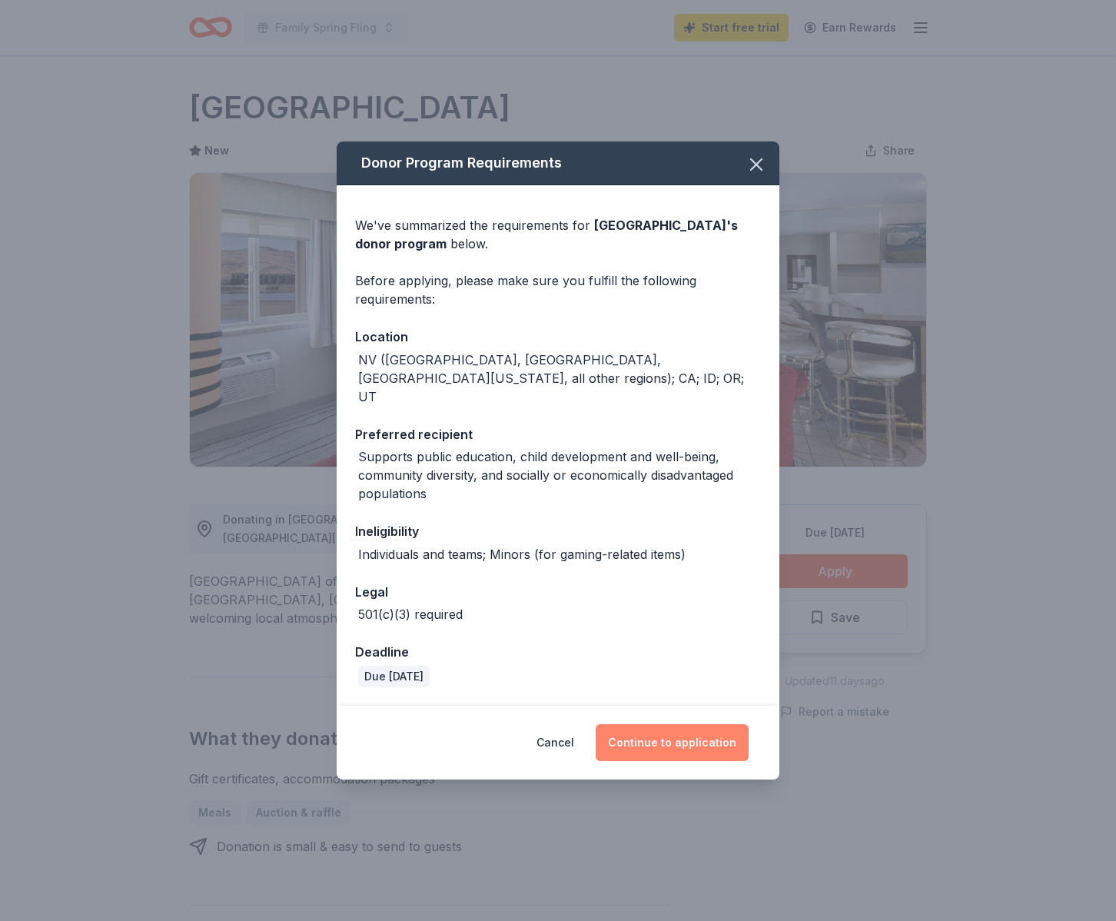
click at [696, 733] on button "Continue to application" at bounding box center [672, 742] width 153 height 37
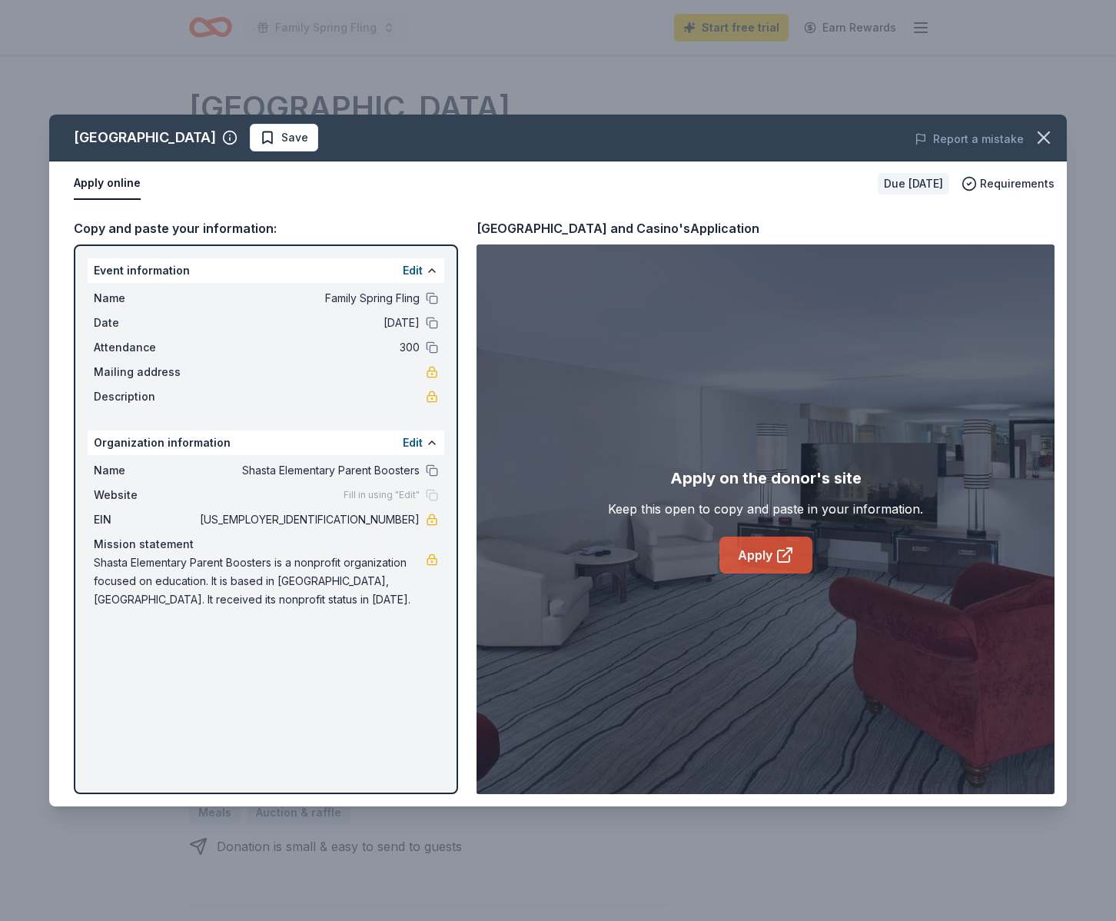
click at [753, 556] on link "Apply" at bounding box center [765, 554] width 93 height 37
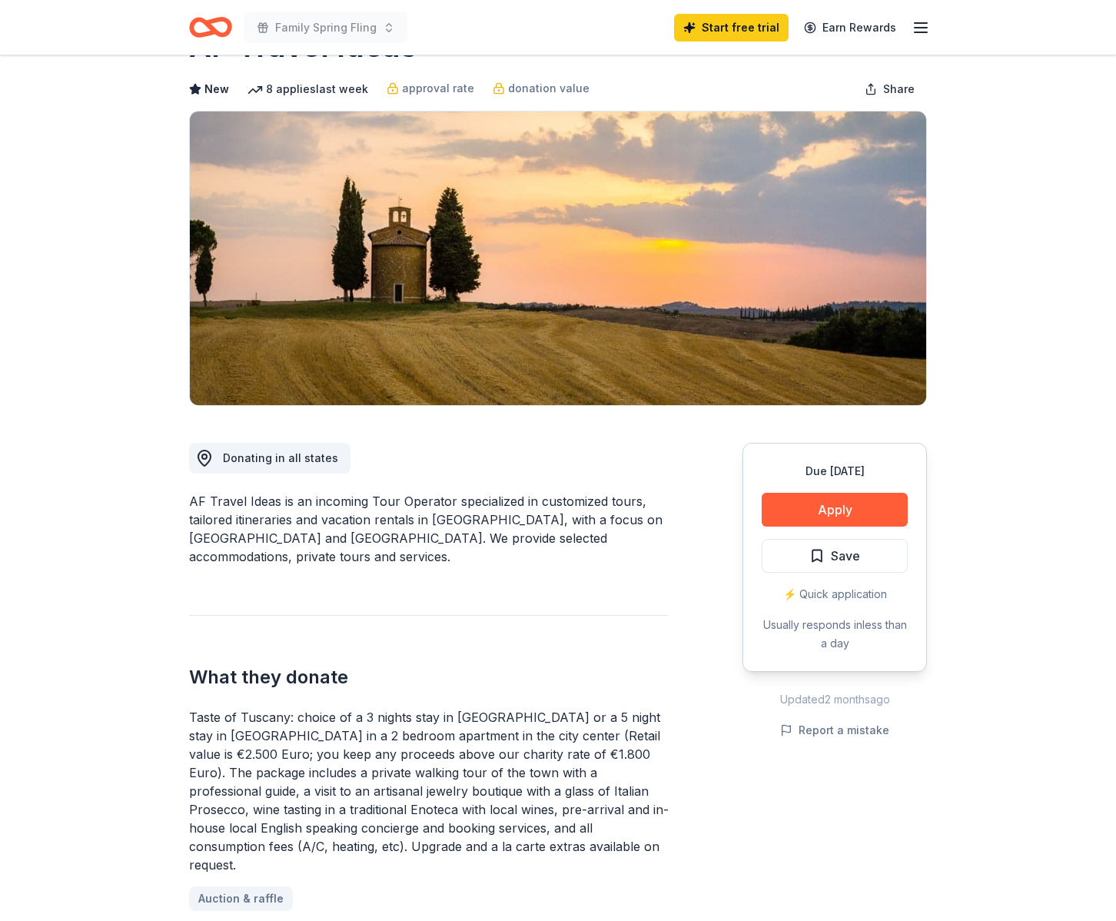
scroll to position [68, 0]
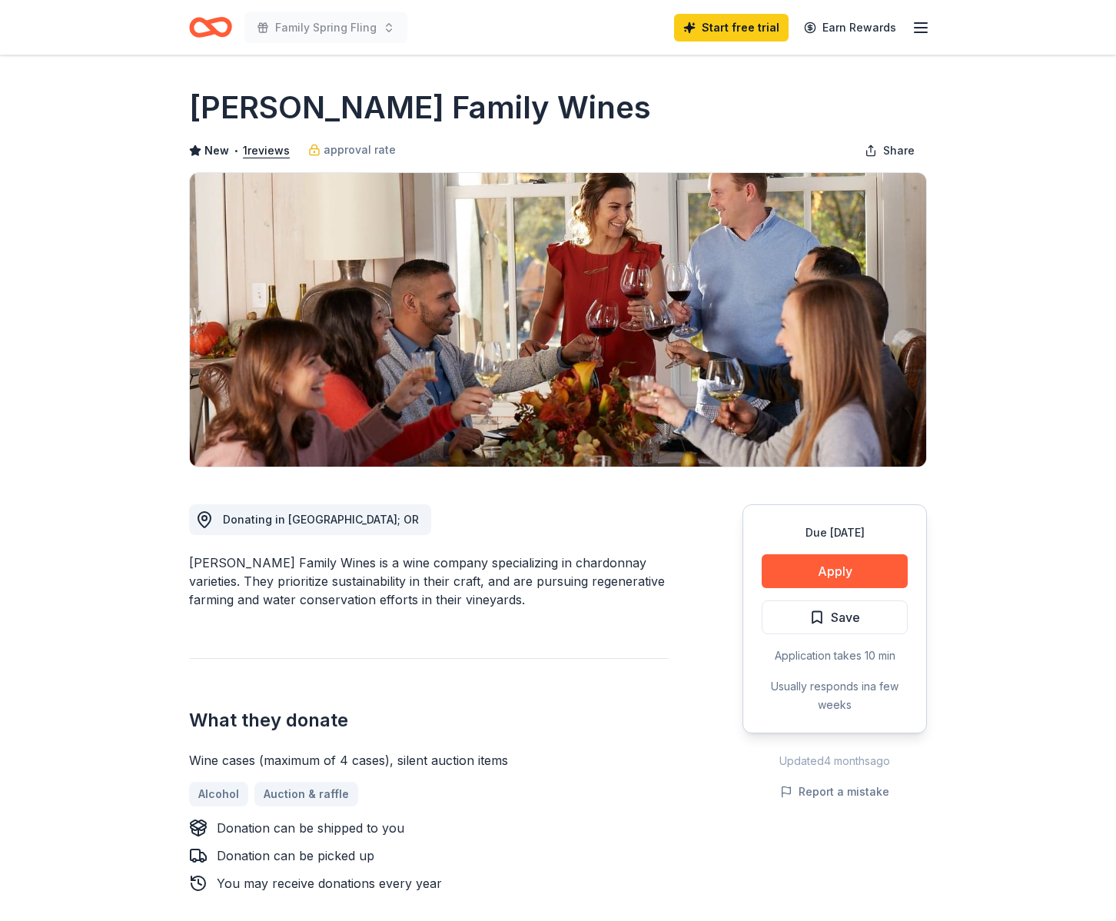
scroll to position [83, 0]
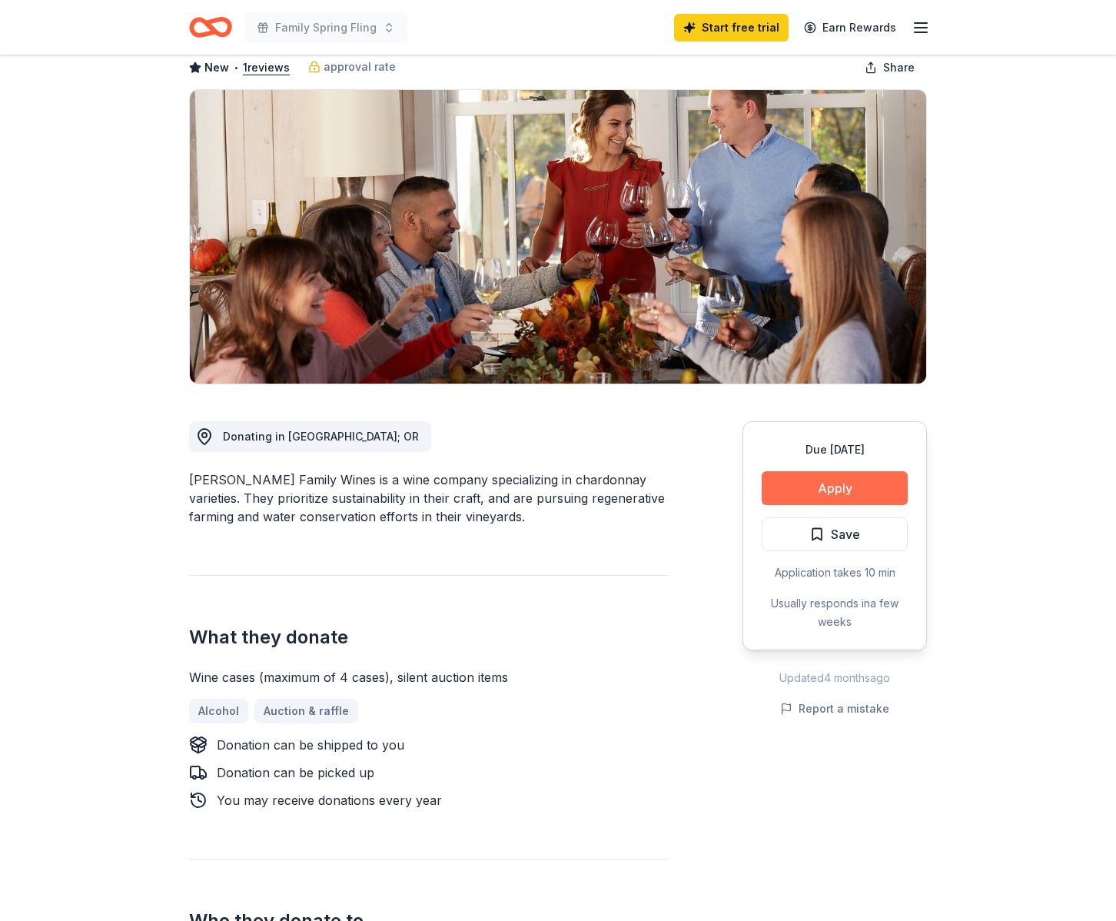
click at [876, 485] on button "Apply" at bounding box center [835, 488] width 146 height 34
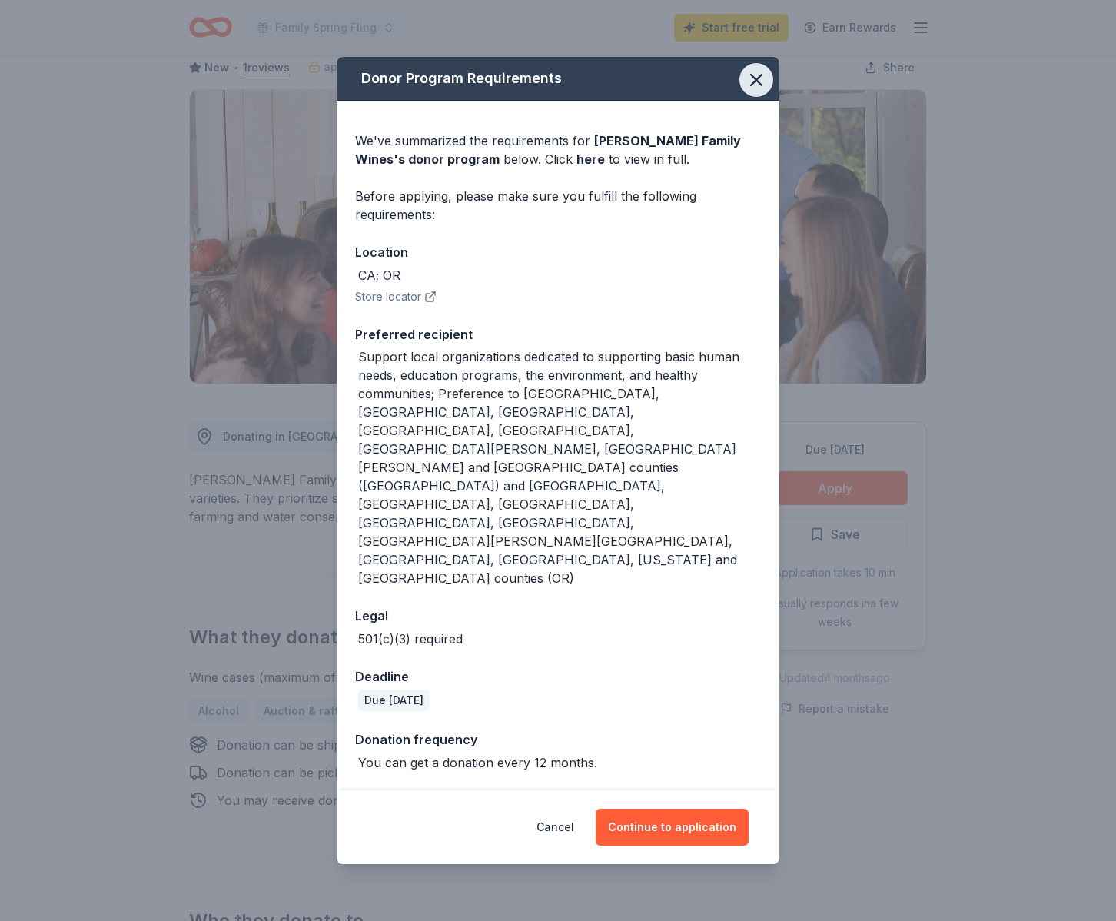
click at [764, 91] on icon "button" at bounding box center [756, 80] width 22 height 22
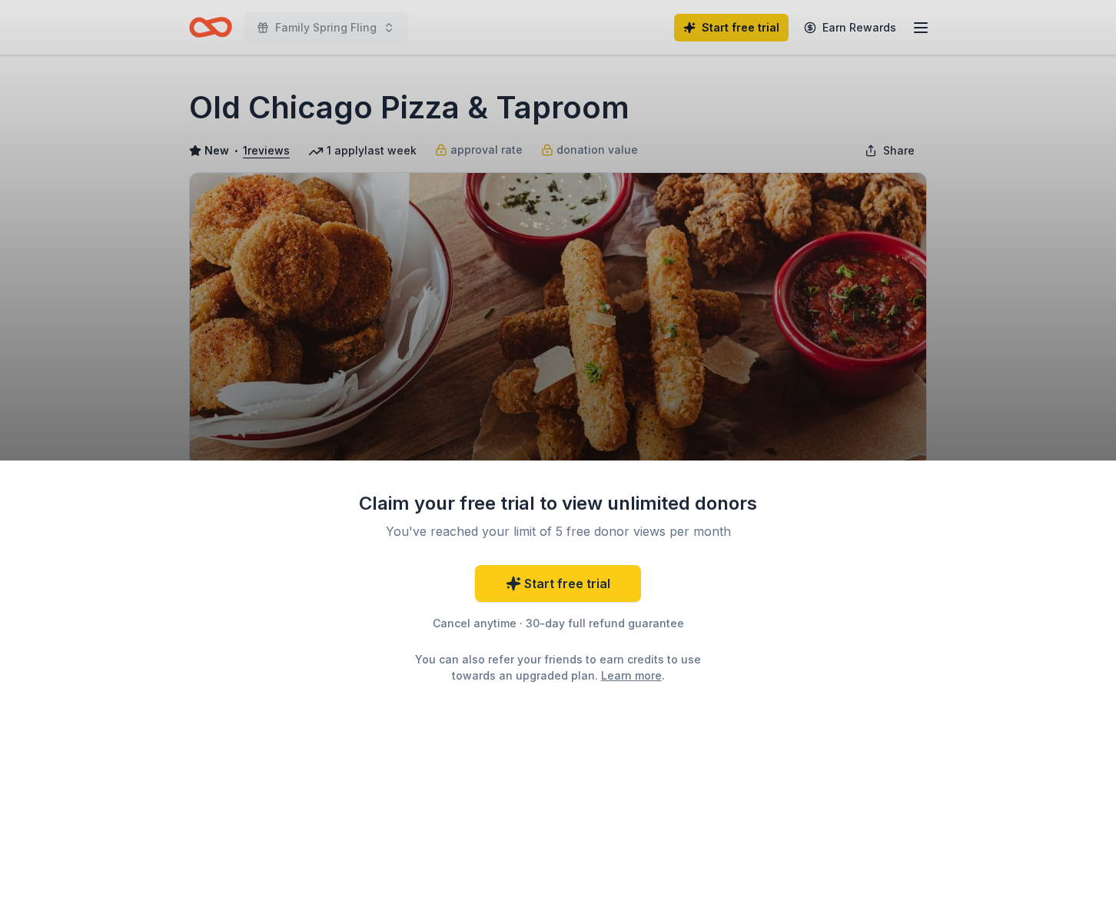
click at [987, 323] on div "Claim your free trial to view unlimited donors You've reached your limit of 5 f…" at bounding box center [558, 460] width 1116 height 921
